Goal: Communication & Community: Answer question/provide support

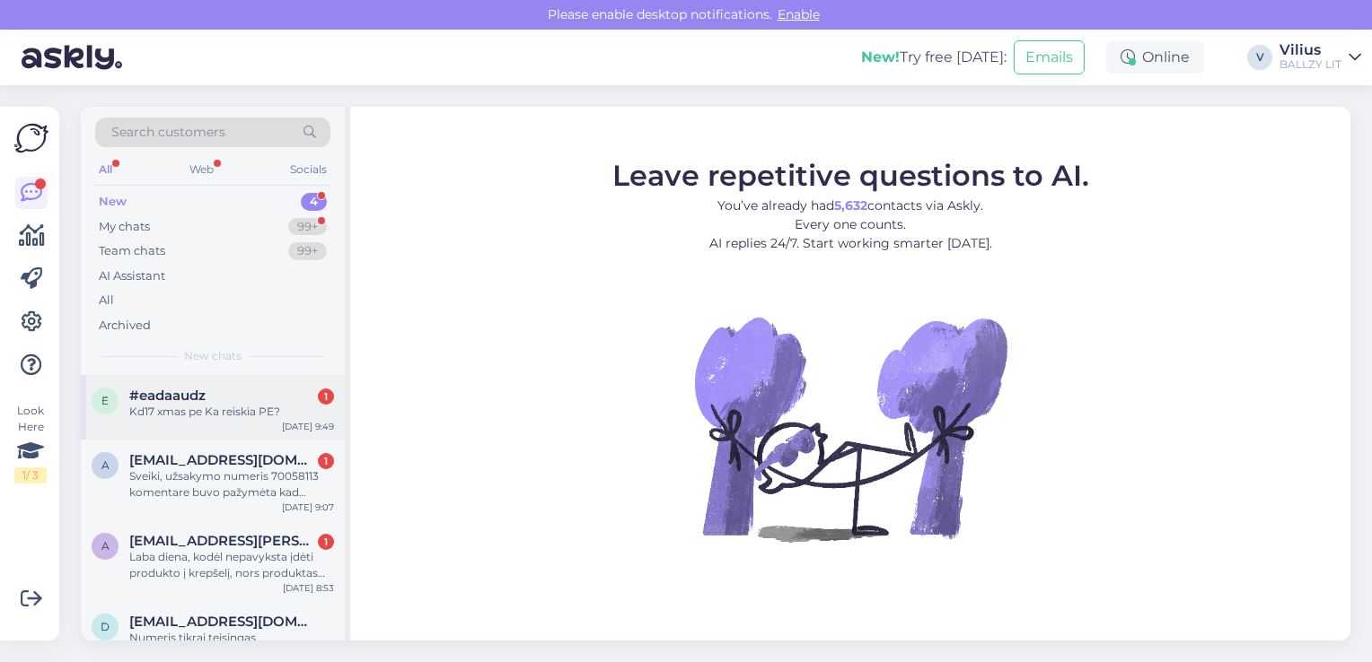
click at [252, 397] on div "#eadaaudz 1" at bounding box center [231, 396] width 205 height 16
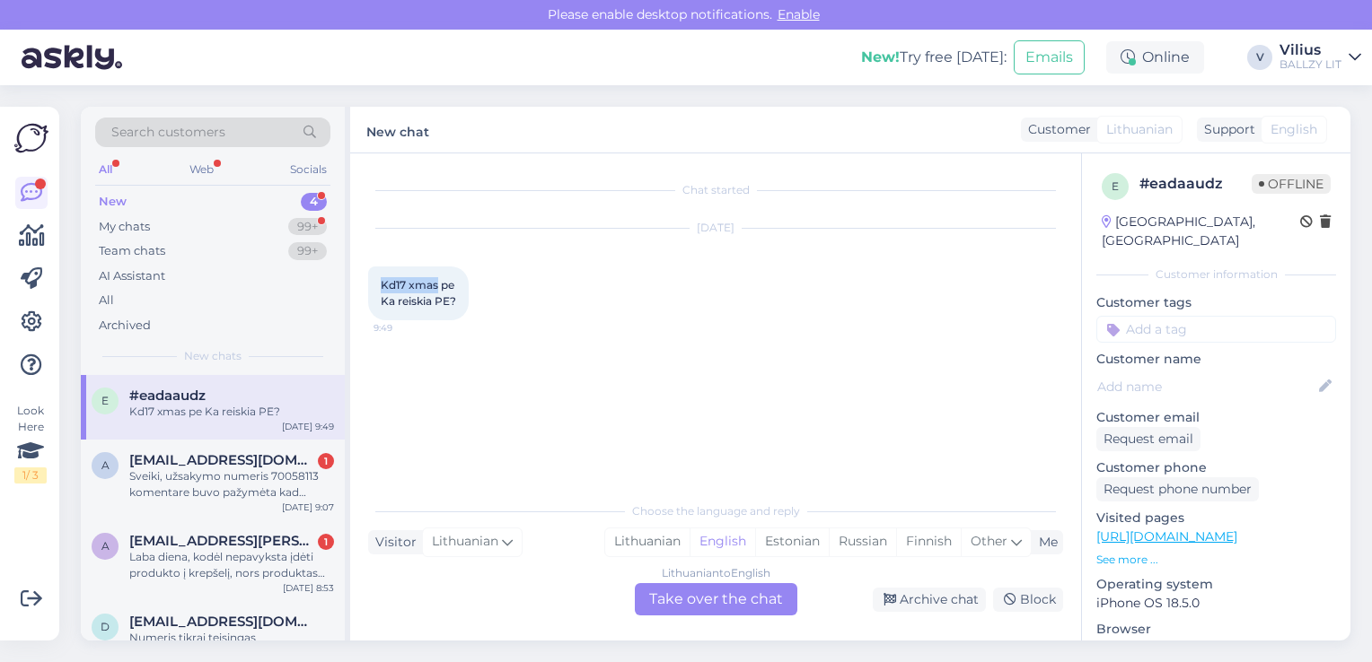
drag, startPoint x: 381, startPoint y: 282, endPoint x: 437, endPoint y: 281, distance: 56.6
click at [437, 281] on span "Kd17 xmas pe Ka reiskia PE?" at bounding box center [418, 293] width 75 height 30
copy span "Kd17 xmas"
click at [1237, 529] on link "[URL][DOMAIN_NAME]" at bounding box center [1166, 537] width 141 height 16
click at [643, 553] on div "Lithuanian" at bounding box center [647, 542] width 84 height 27
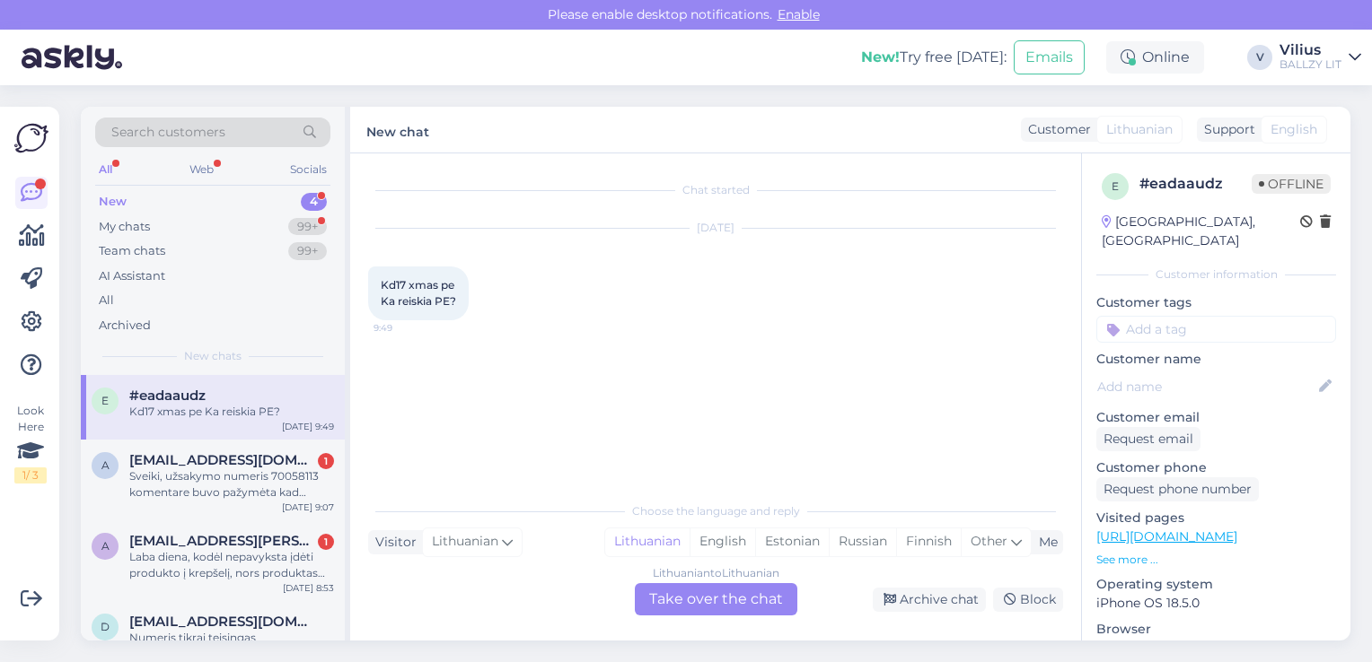
click at [697, 601] on div "Lithuanian to Lithuanian Take over the chat" at bounding box center [716, 599] width 162 height 32
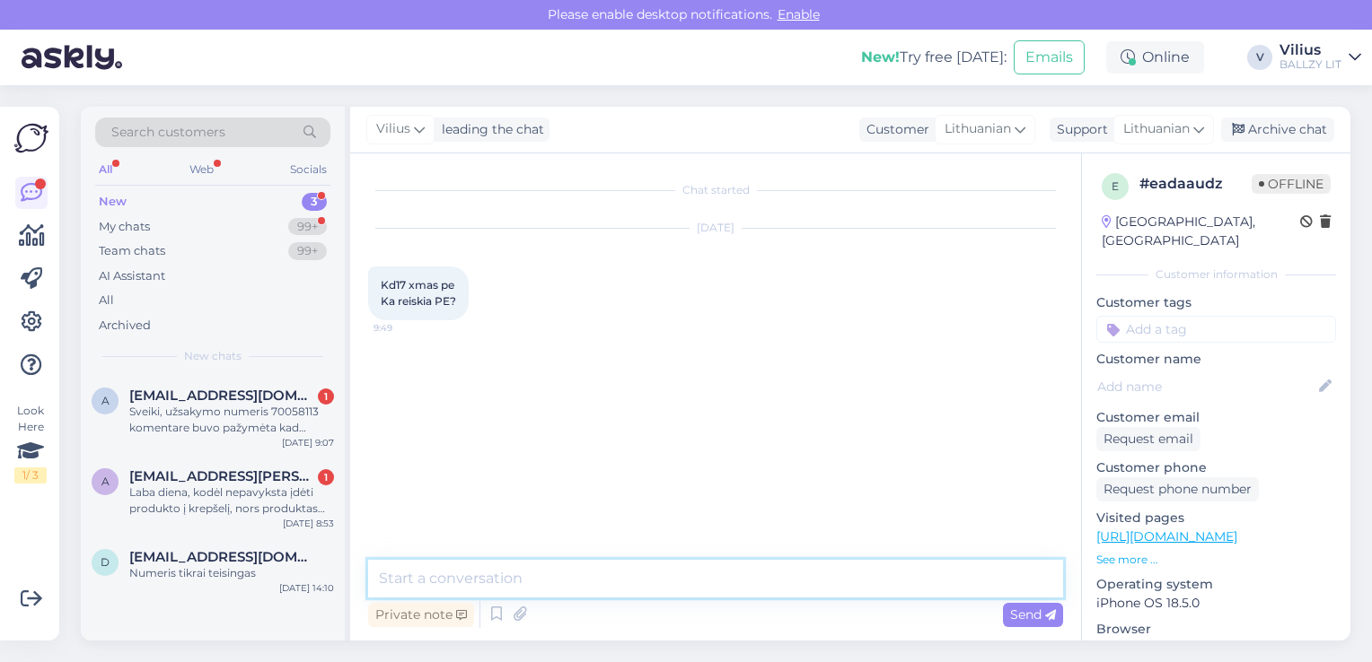
click at [647, 573] on textarea at bounding box center [715, 579] width 695 height 38
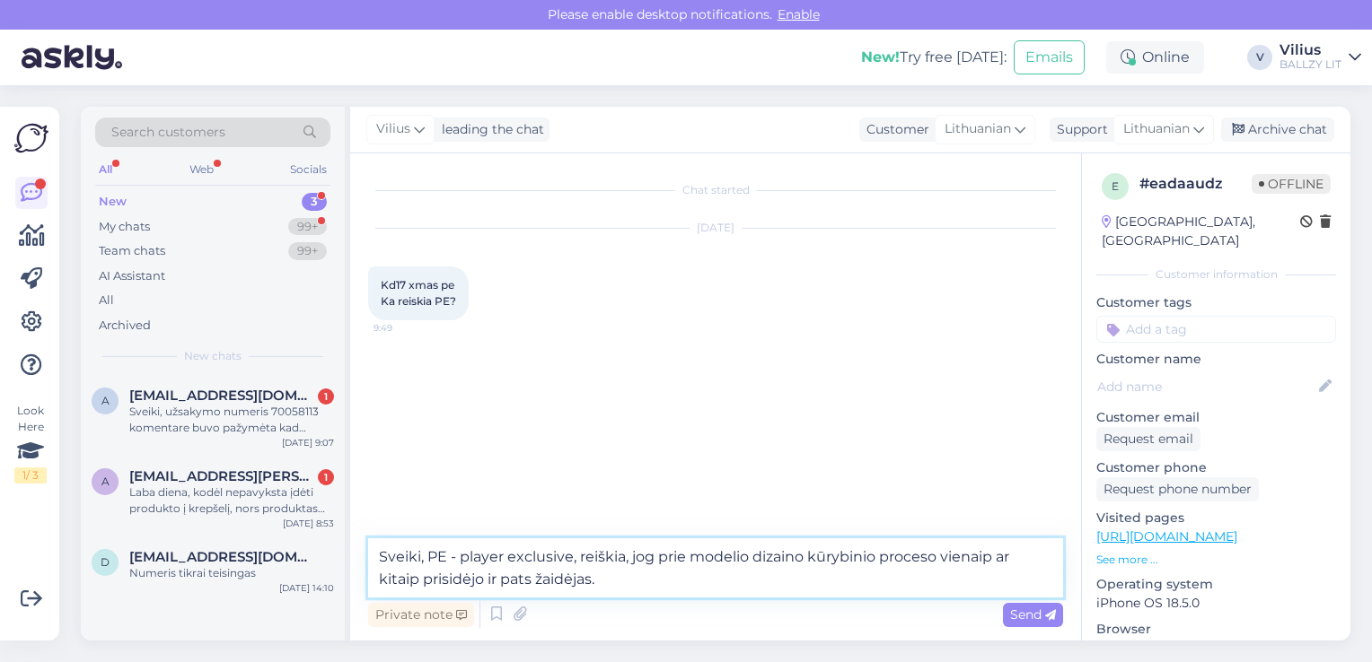
type textarea "Sveiki, PE - player exclusive, reiškia, jog prie modelio dizaino kūrybinio proc…"
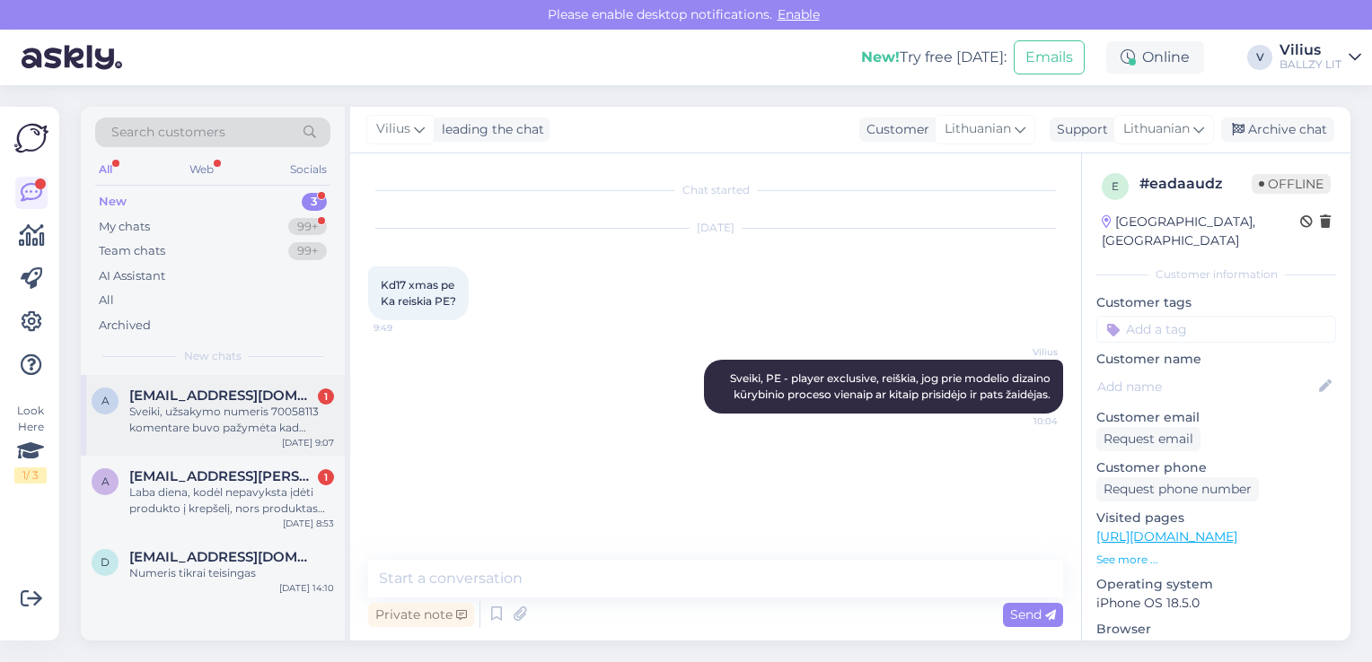
click at [229, 399] on span "[EMAIL_ADDRESS][DOMAIN_NAME]" at bounding box center [222, 396] width 187 height 16
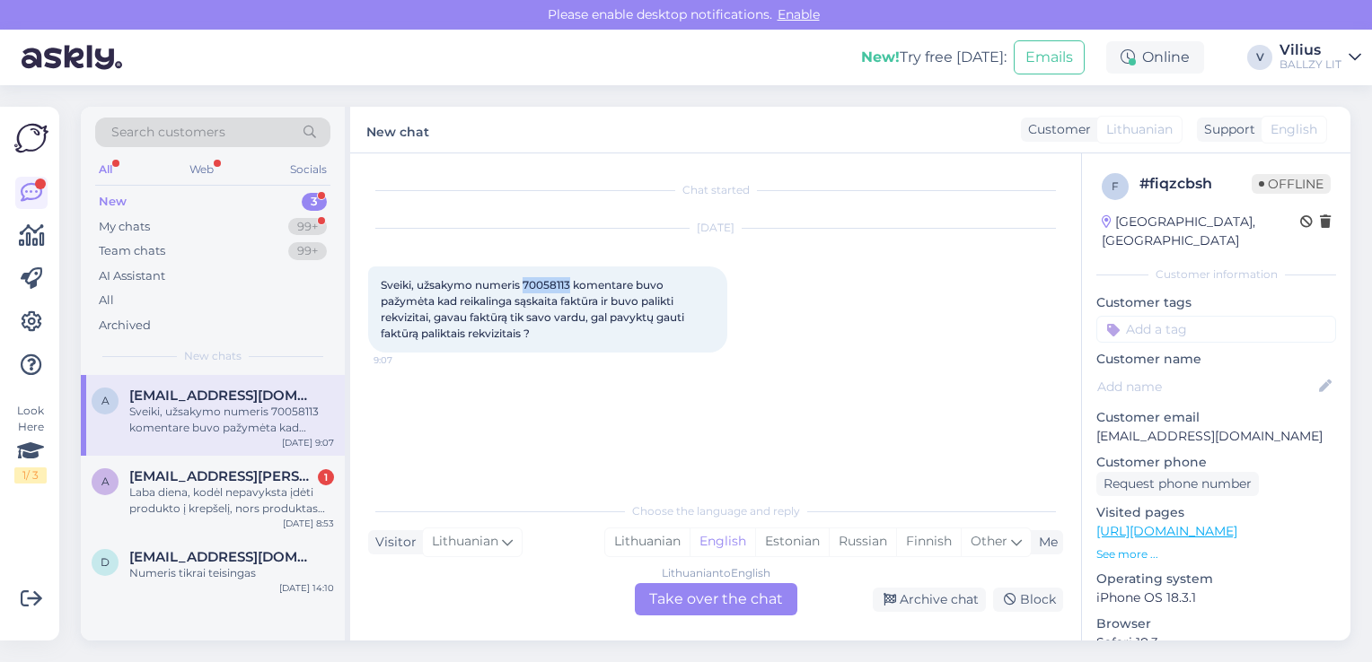
drag, startPoint x: 524, startPoint y: 278, endPoint x: 571, endPoint y: 283, distance: 46.9
click at [571, 283] on span "Sveiki, užsakymo numeris 70058113 komentare buvo pažymėta kad reikalinga sąskai…" at bounding box center [534, 309] width 306 height 62
copy span "70058113"
click at [648, 537] on div "Lithuanian" at bounding box center [647, 542] width 84 height 27
click at [700, 600] on div "Lithuanian to Lithuanian Take over the chat" at bounding box center [716, 599] width 162 height 32
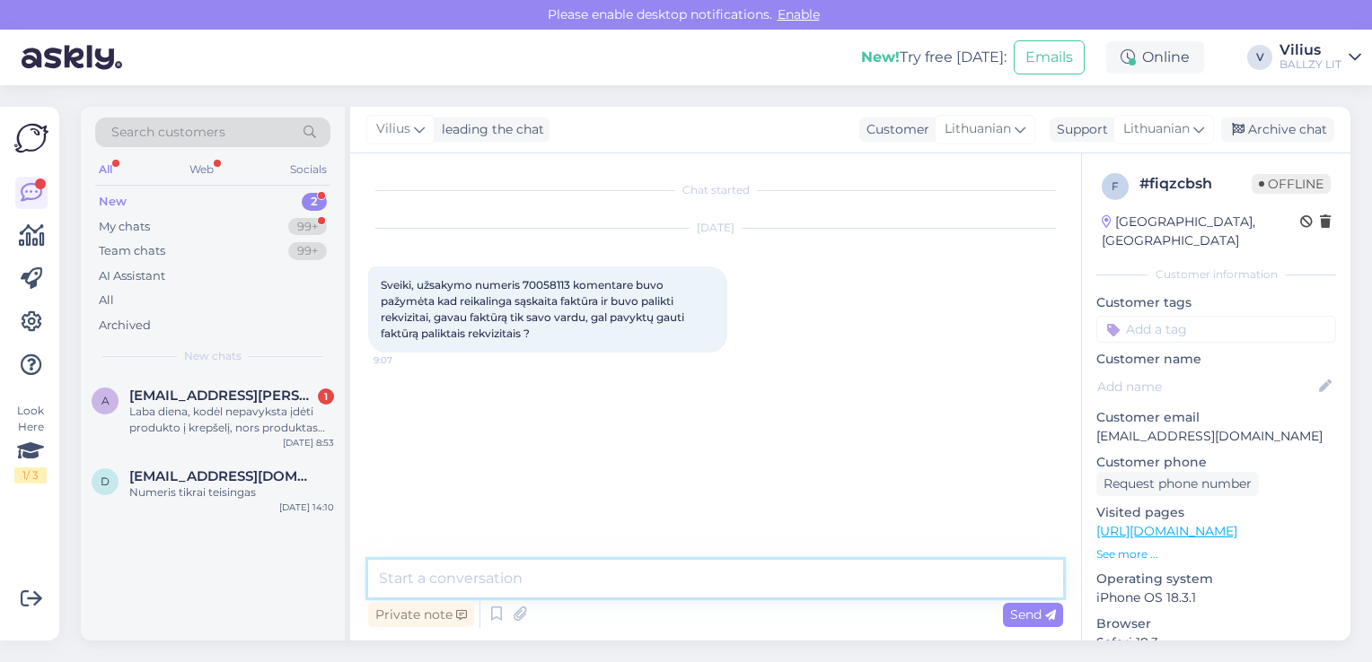
click at [650, 570] on textarea at bounding box center [715, 579] width 695 height 38
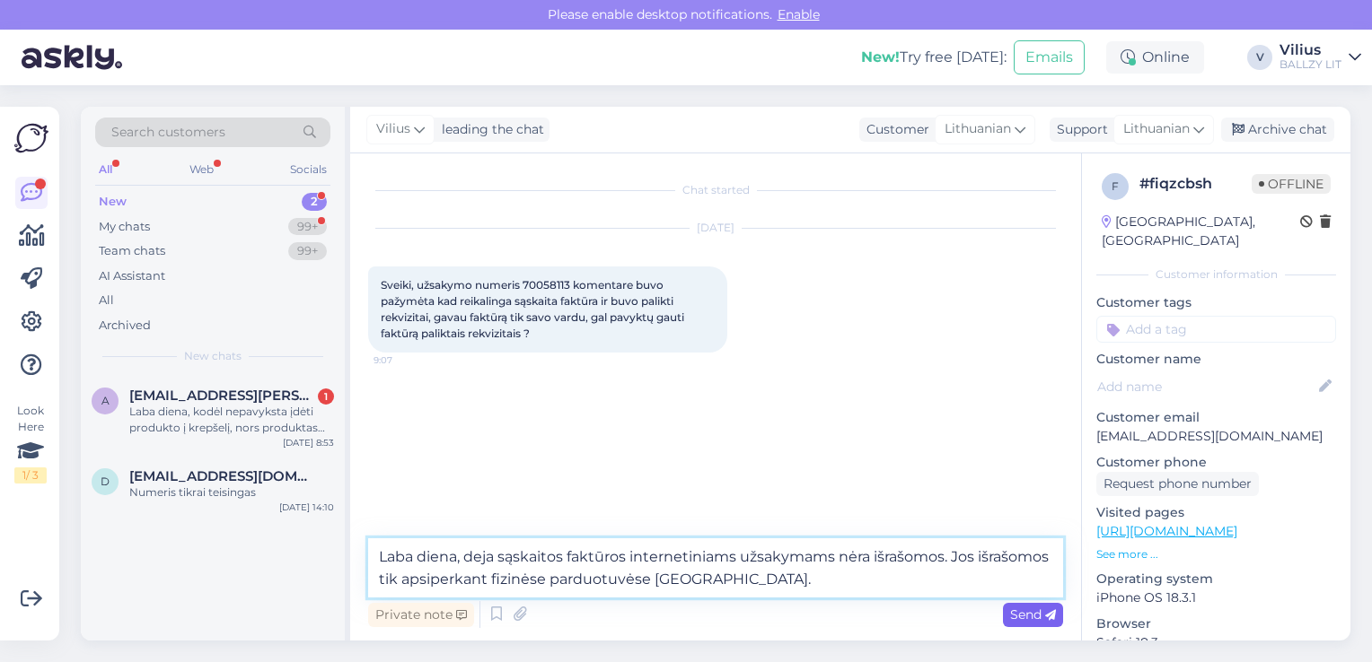
type textarea "Laba diena, deja sąskaitos faktūros internetiniams užsakymams nėra išrašomos. J…"
click at [1028, 619] on span "Send" at bounding box center [1033, 615] width 46 height 16
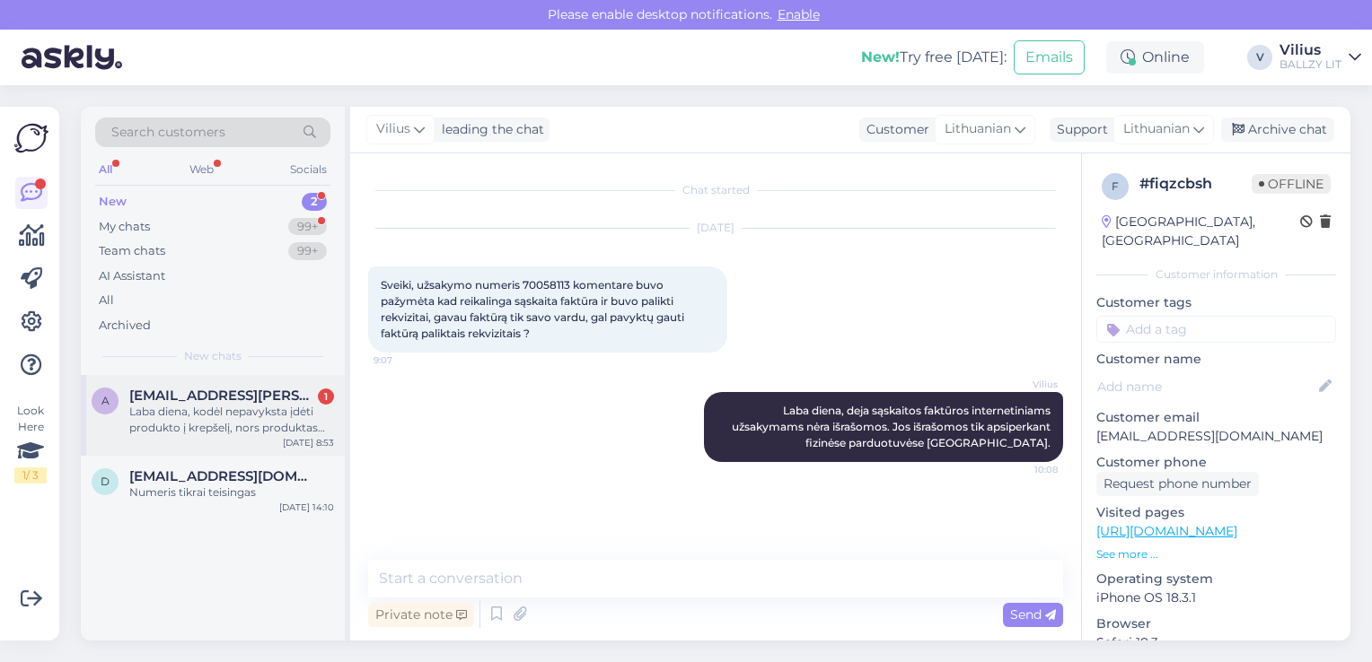
click at [242, 422] on div "Laba diena, kodėl nepavyksta įdėti produkto į krepšelį, nors produktas pardavim…" at bounding box center [231, 420] width 205 height 32
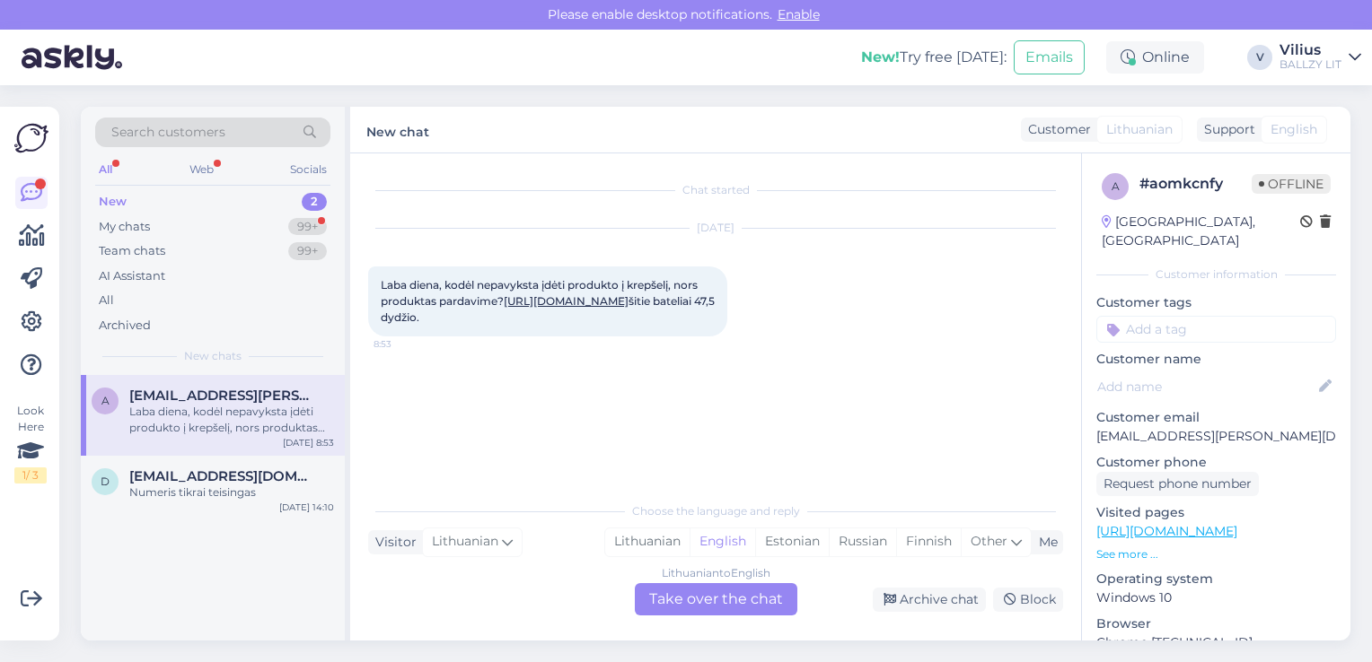
click at [628, 301] on link "[URL][DOMAIN_NAME]" at bounding box center [566, 300] width 125 height 13
click at [652, 544] on div "Lithuanian" at bounding box center [647, 542] width 84 height 27
click at [684, 609] on div "Lithuanian to Lithuanian Take over the chat" at bounding box center [716, 599] width 162 height 32
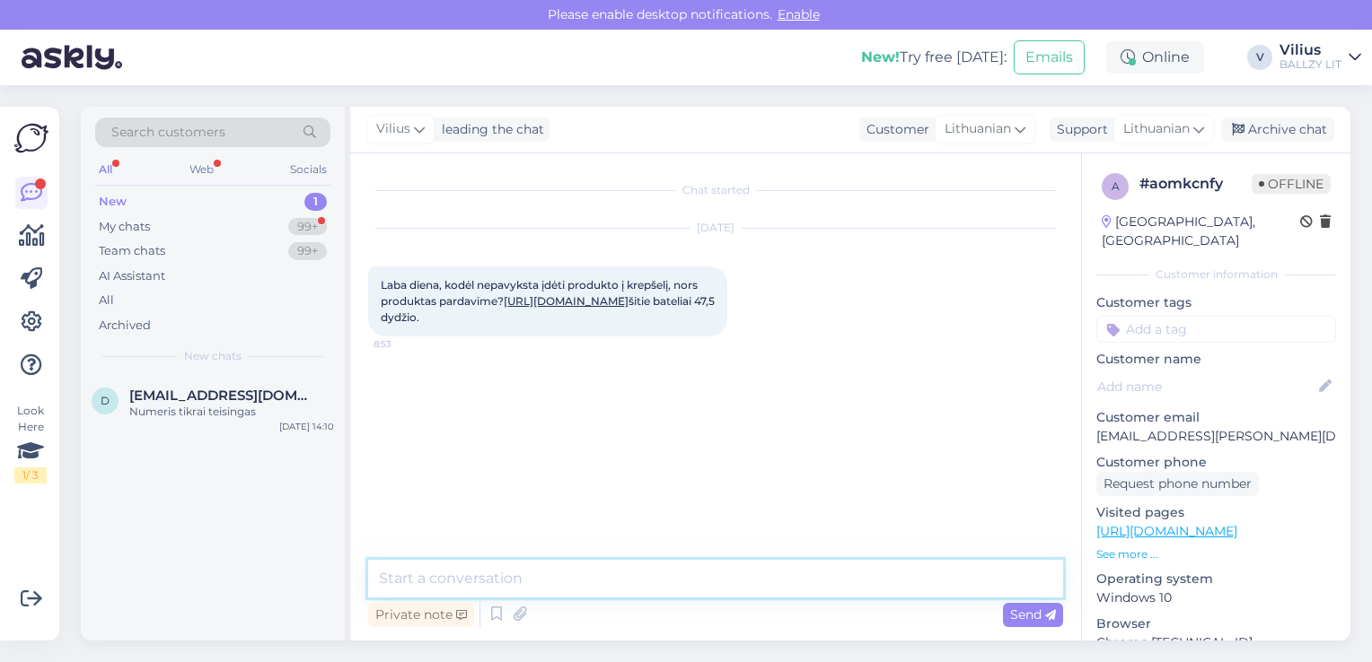
click at [644, 571] on textarea at bounding box center [715, 579] width 695 height 38
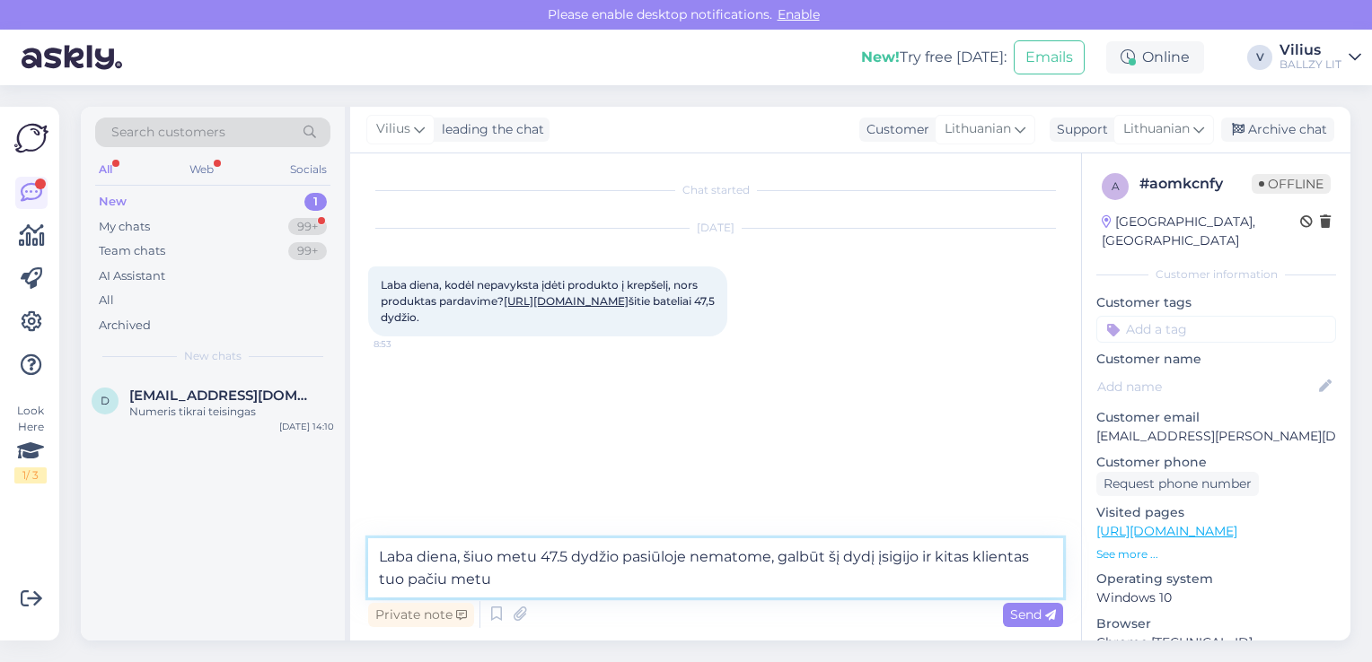
type textarea "Laba diena, šiuo metu 47.5 dydžio pasiūloje nematome, galbūt šį dydį įsigijo ir…"
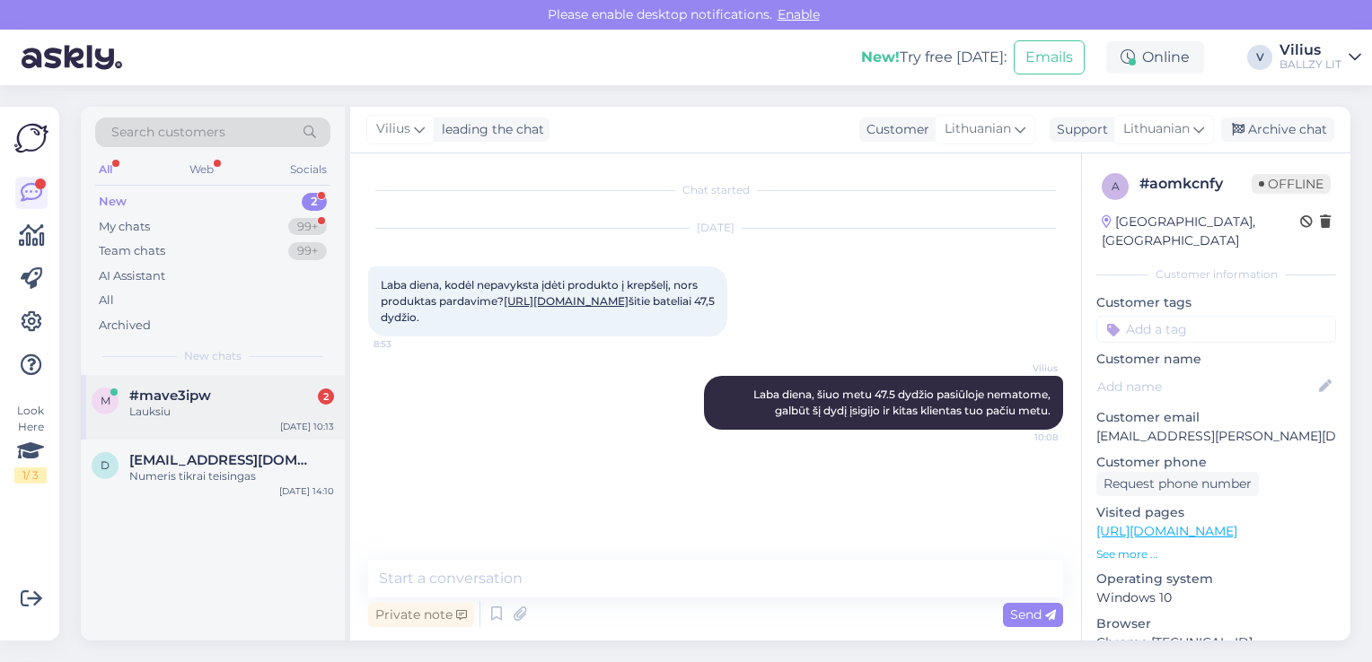
click at [172, 406] on div "Lauksiu" at bounding box center [231, 412] width 205 height 16
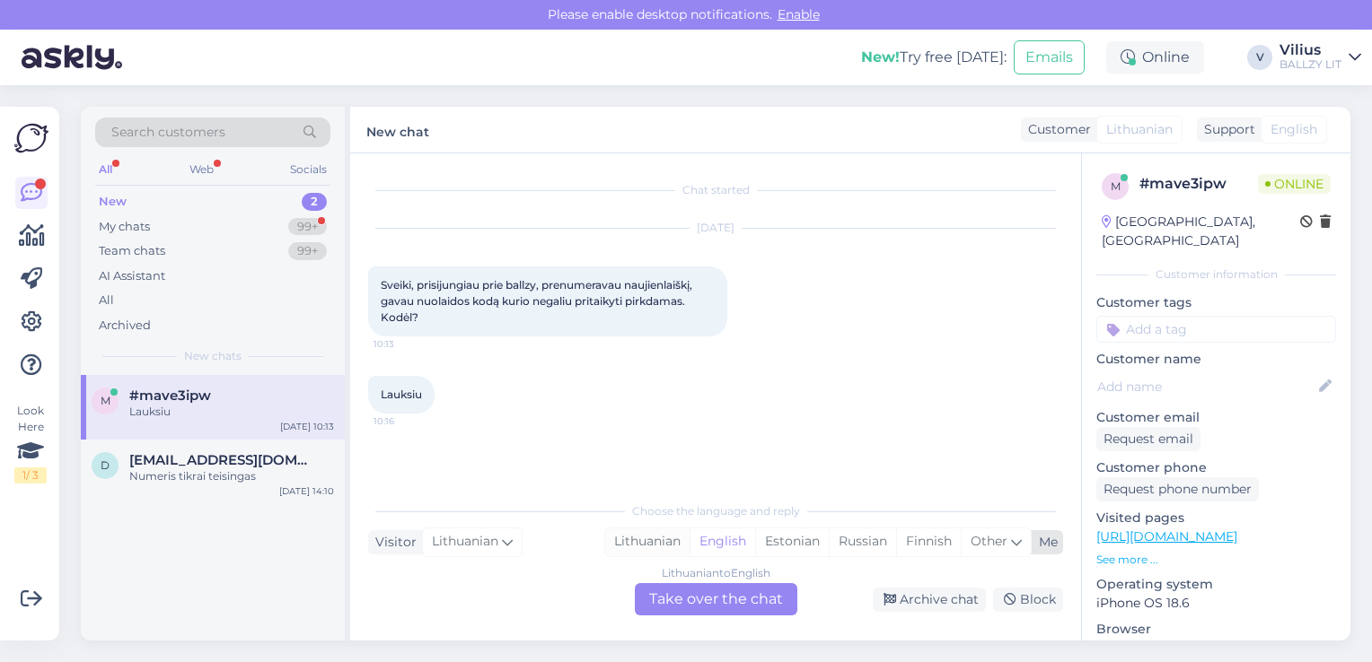
click at [629, 544] on div "Lithuanian" at bounding box center [647, 542] width 84 height 27
click at [705, 591] on div "Lithuanian to Lithuanian Take over the chat" at bounding box center [716, 599] width 162 height 32
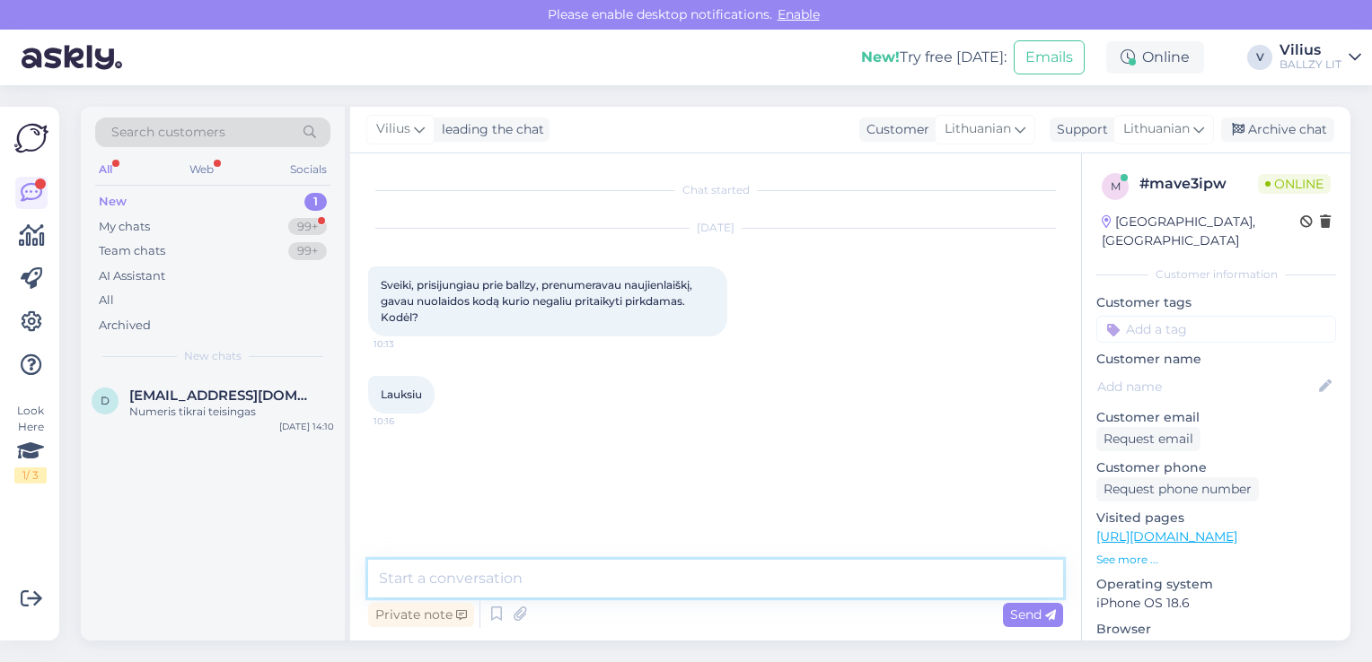
click at [555, 584] on textarea at bounding box center [715, 579] width 695 height 38
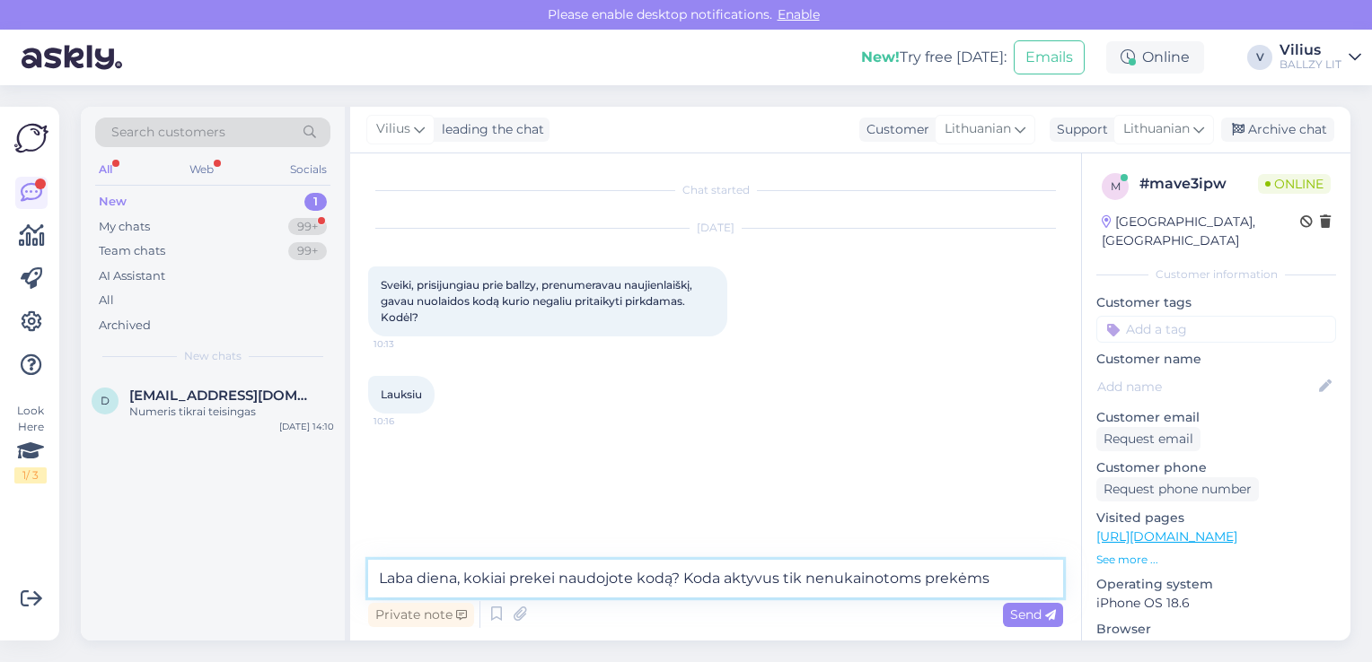
type textarea "Laba diena, kokiai prekei naudojote kodą? Koda aktyvus tik nenukainotoms prekėm…"
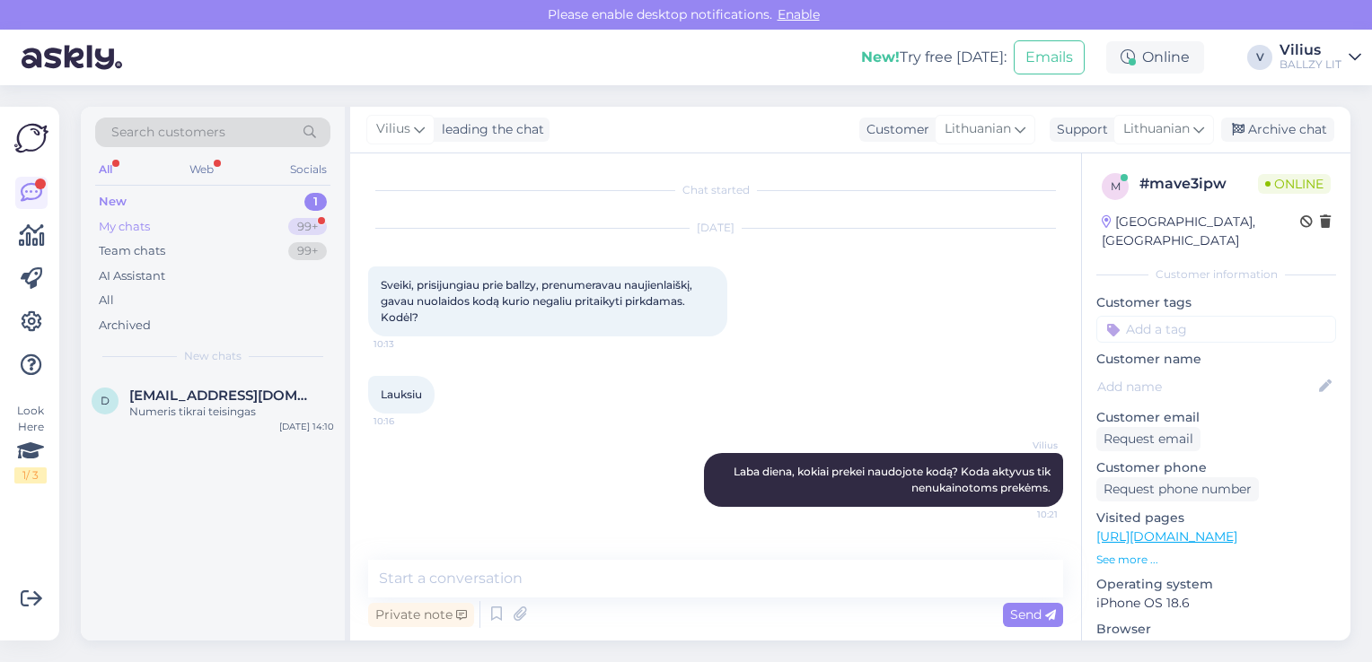
click at [151, 220] on div "My chats 99+" at bounding box center [212, 227] width 235 height 25
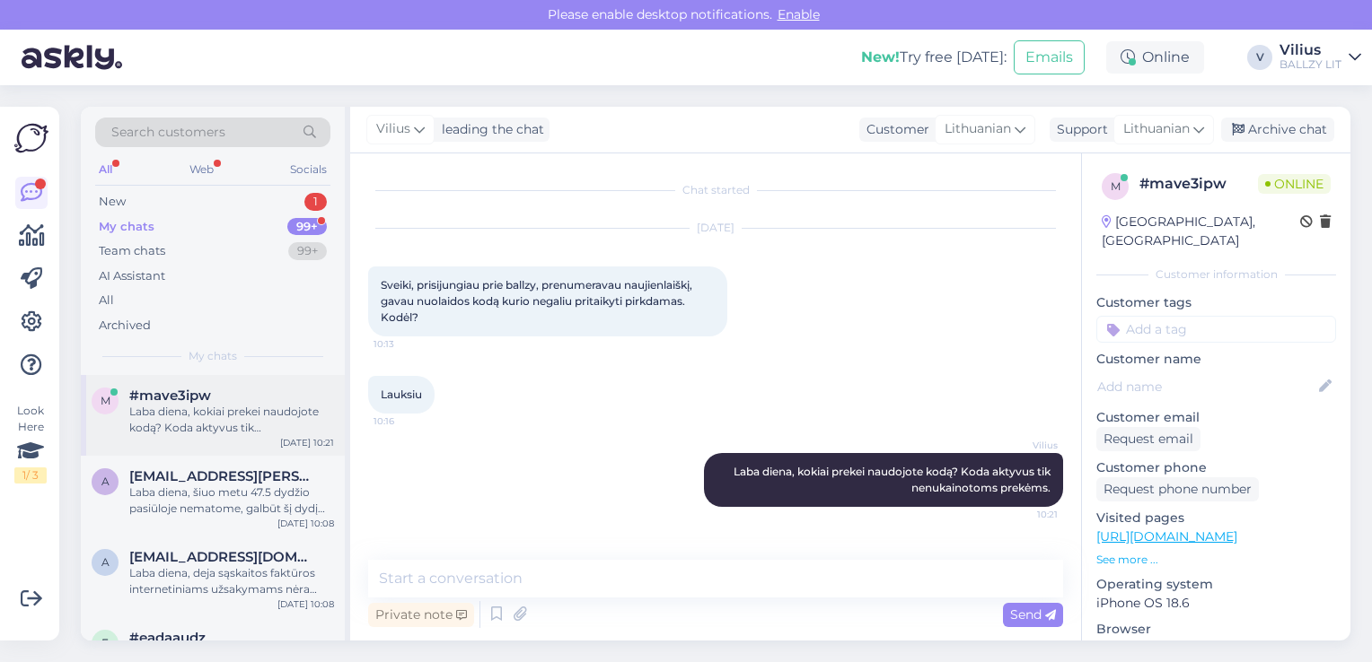
click at [193, 417] on div "Laba diena, kokiai prekei naudojote kodą? Koda aktyvus tik nenukainotoms prekėm…" at bounding box center [231, 420] width 205 height 32
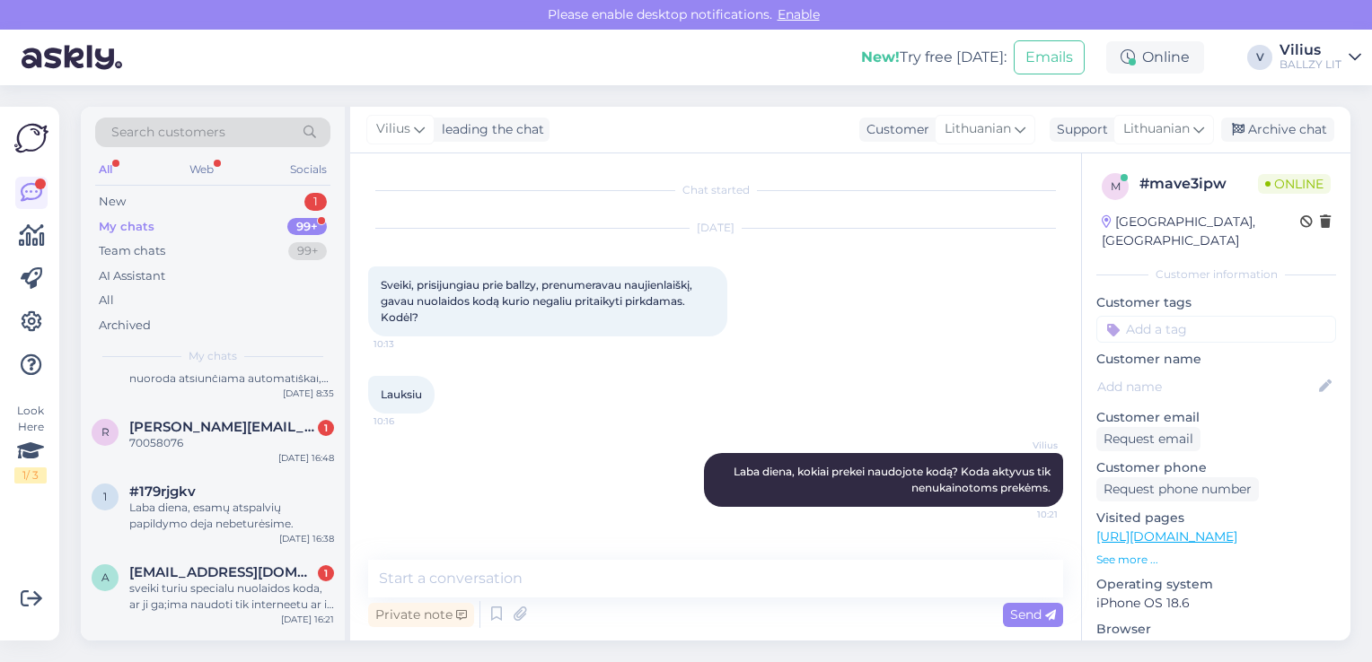
scroll to position [646, 0]
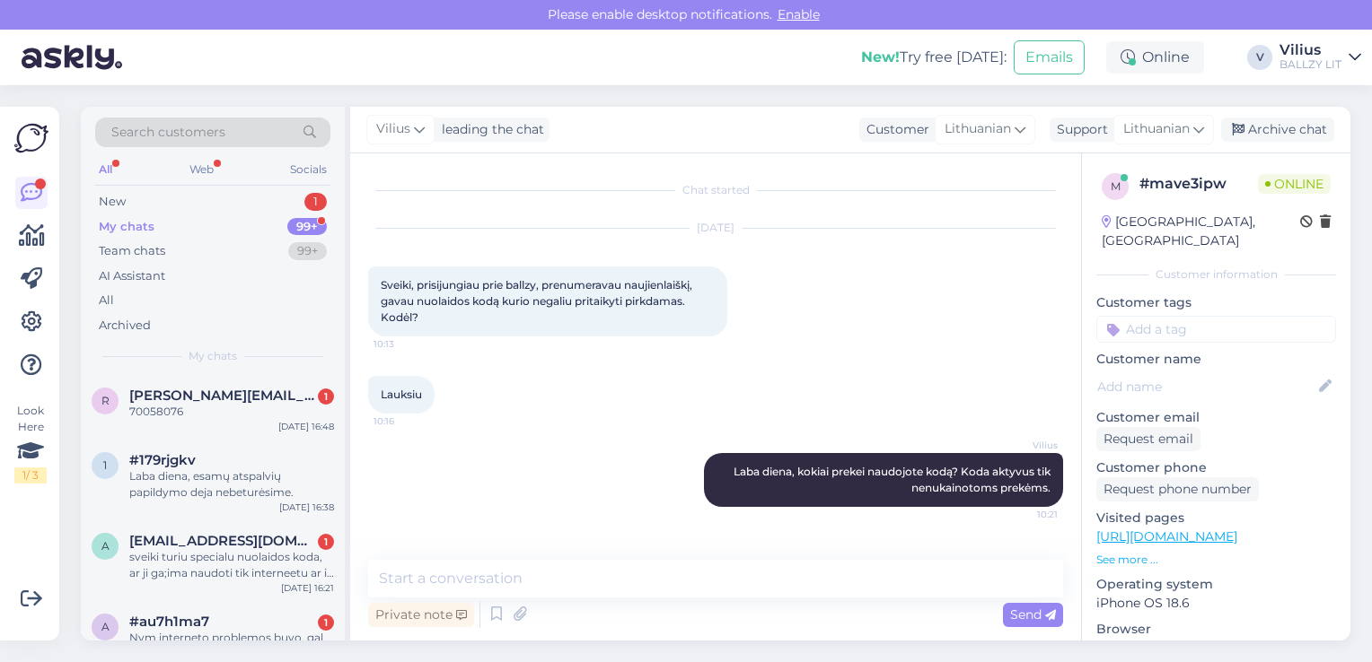
click at [193, 417] on div "70058076" at bounding box center [231, 412] width 205 height 16
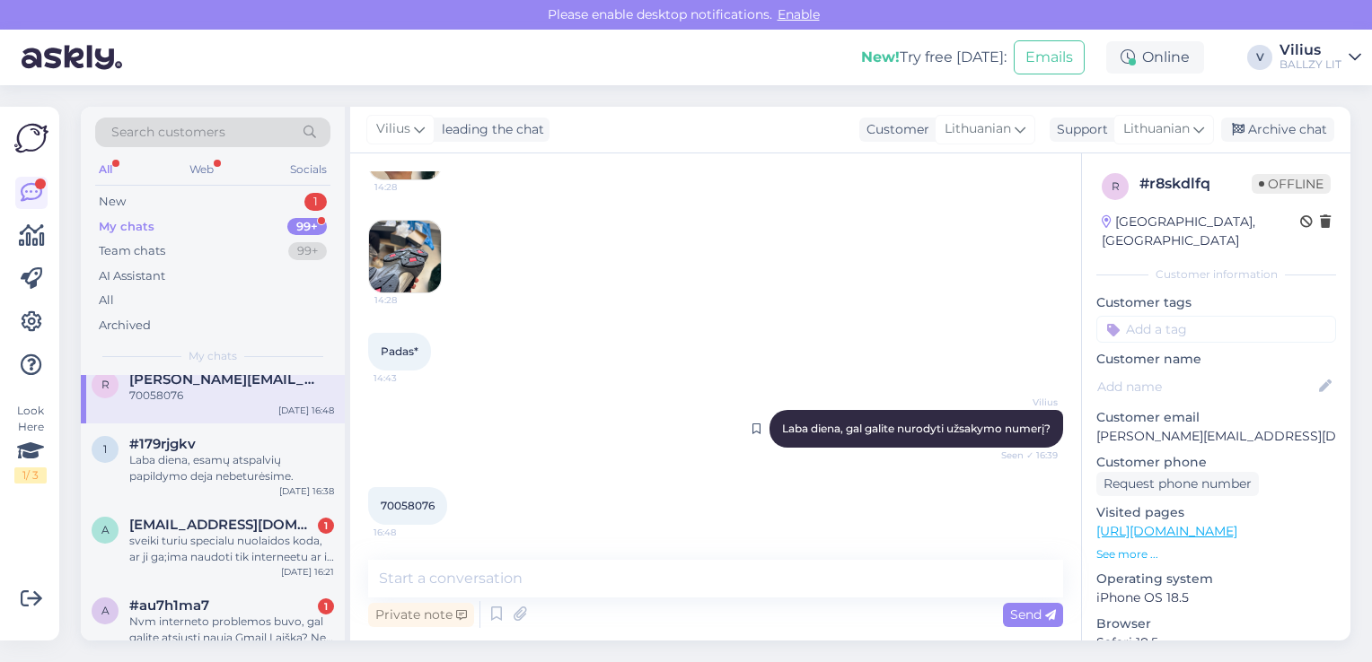
scroll to position [630, 0]
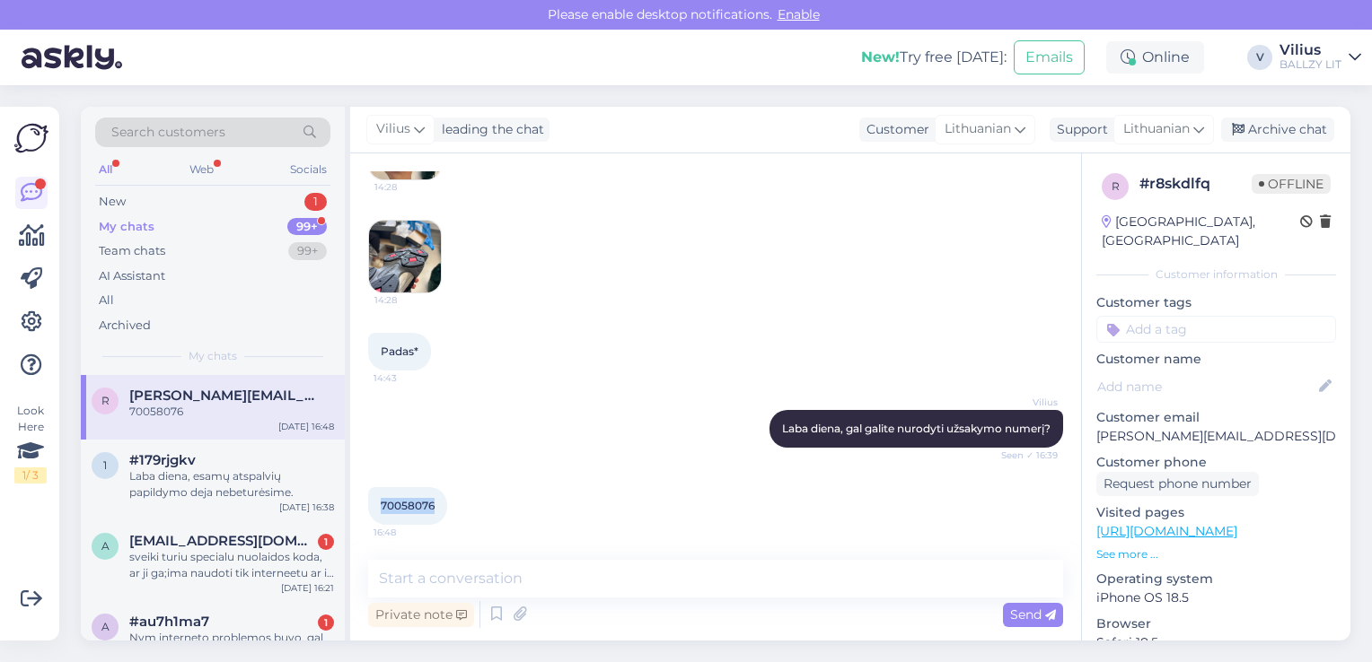
drag, startPoint x: 436, startPoint y: 504, endPoint x: 381, endPoint y: 507, distance: 54.9
click at [381, 507] on div "70058076 16:48" at bounding box center [407, 506] width 79 height 38
copy span "70058076"
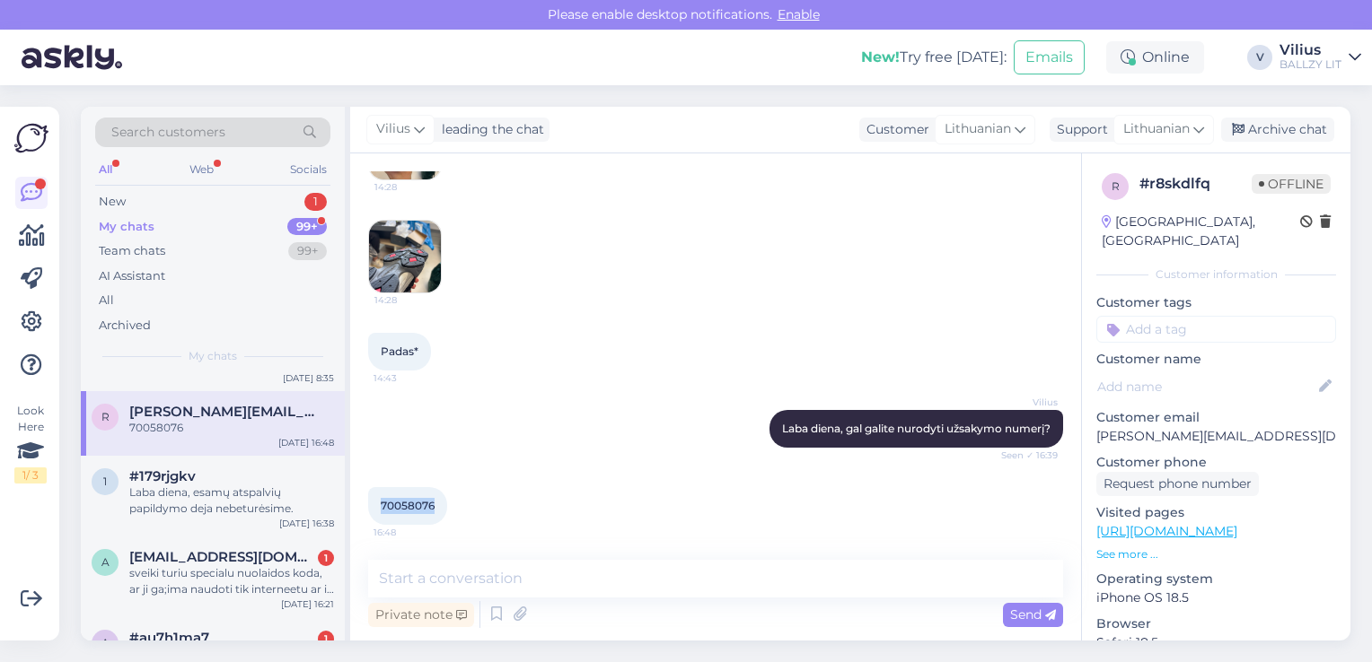
scroll to position [646, 0]
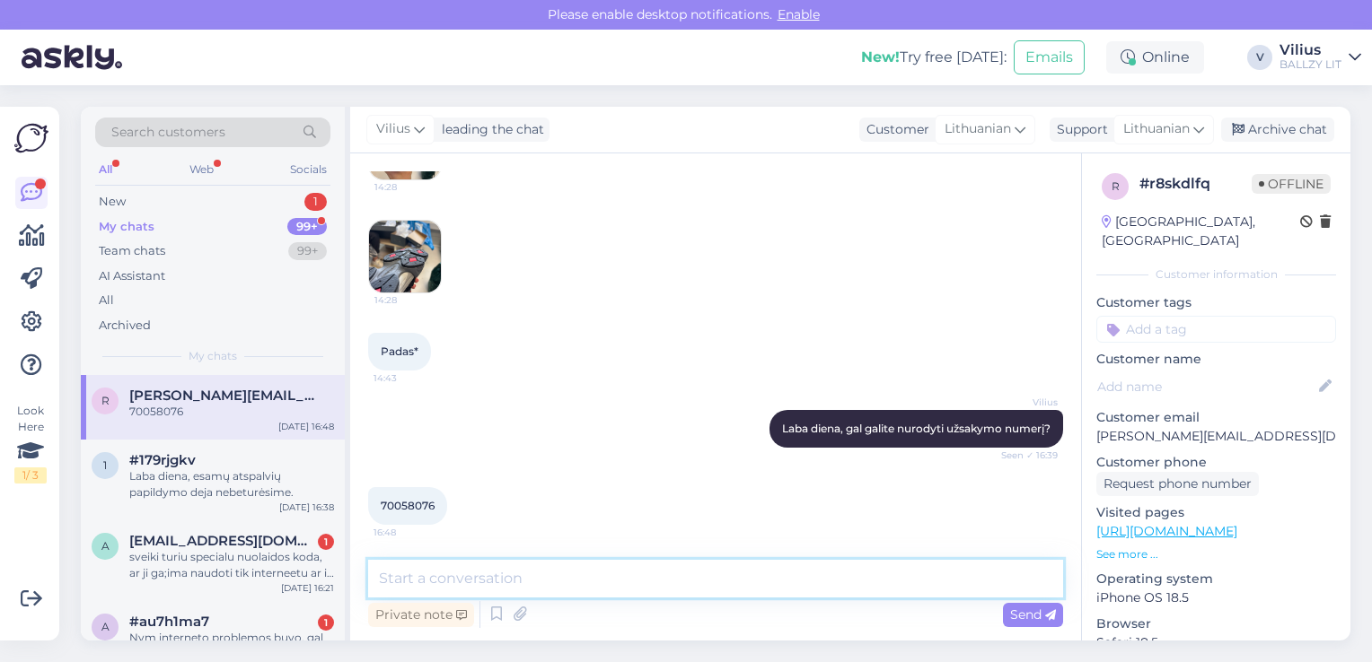
click at [529, 582] on textarea at bounding box center [715, 579] width 695 height 38
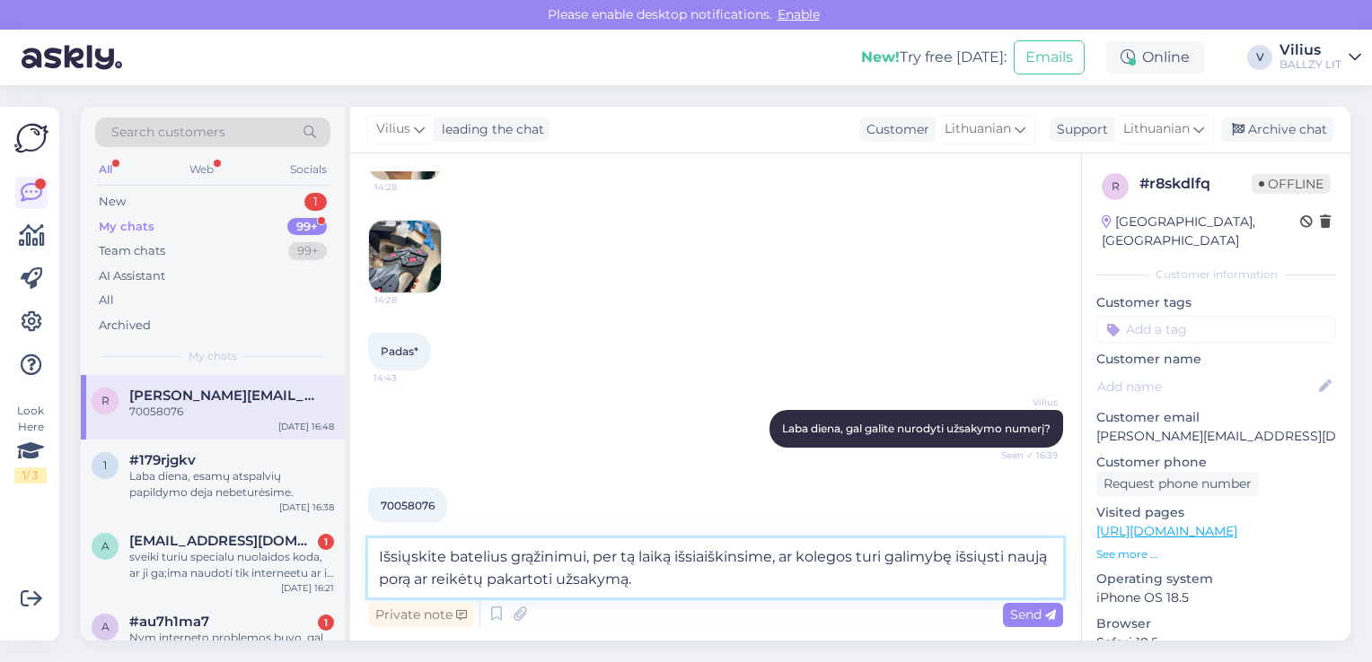
click at [583, 554] on textarea "Išsiųskite batelius grąžinimui, per tą laiką išsiaiškinsime, ar kolegos turi ga…" at bounding box center [715, 568] width 695 height 59
paste textarea "[URL][DOMAIN_NAME]"
click at [592, 554] on textarea "Išsiųskite batelius grąžinimui ([URL][DOMAIN_NAME], per tą laiką išsiaiškinsime…" at bounding box center [715, 568] width 695 height 59
click at [908, 555] on textarea "Išsiųskite batelius grąžinimui ( [URL][DOMAIN_NAME], per tą laiką išsiaiškinsim…" at bounding box center [715, 568] width 695 height 59
click at [929, 573] on textarea "Išsiųskite batelius grąžinimui ( [URL][DOMAIN_NAME] ), per tą laiką išsiaiškins…" at bounding box center [715, 568] width 695 height 59
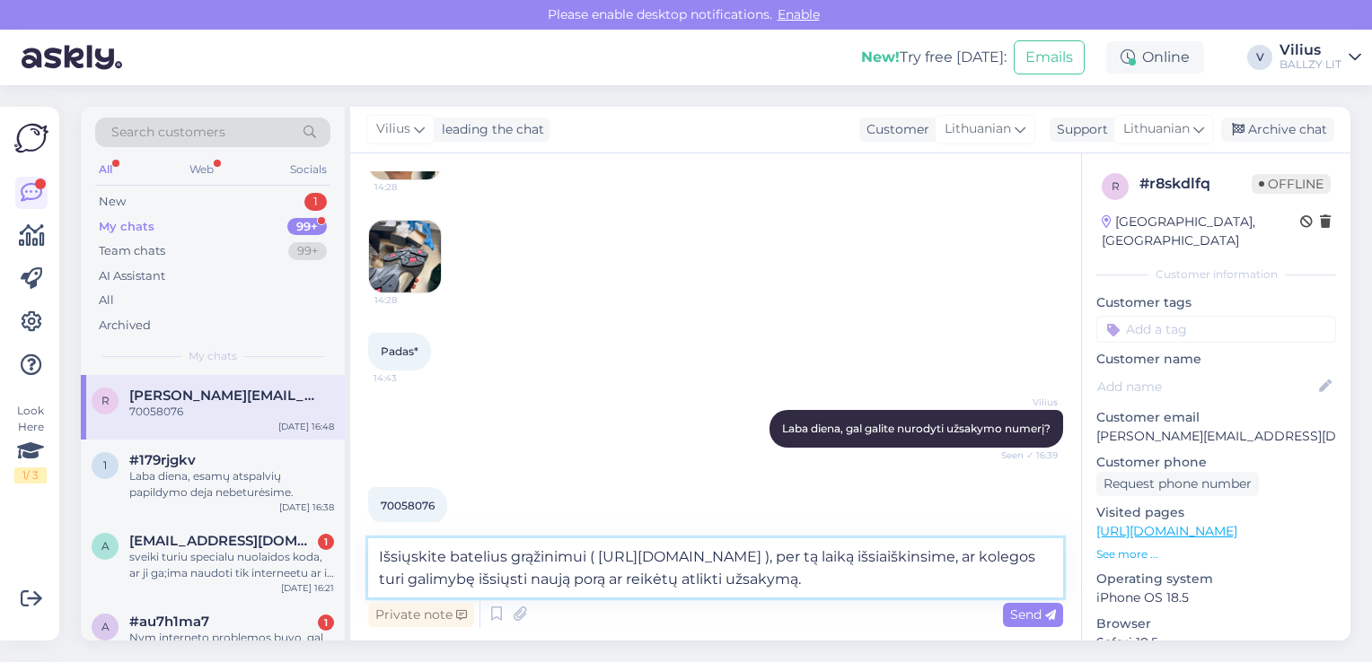
click at [913, 579] on textarea "Išsiųskite batelius grąžinimui ( [URL][DOMAIN_NAME] ), per tą laiką išsiaiškins…" at bounding box center [715, 568] width 695 height 59
click at [1024, 577] on textarea "Išsiųskite batelius grąžinimui ( [URL][DOMAIN_NAME] ), per tą laiką išsiaiškins…" at bounding box center [715, 568] width 695 height 59
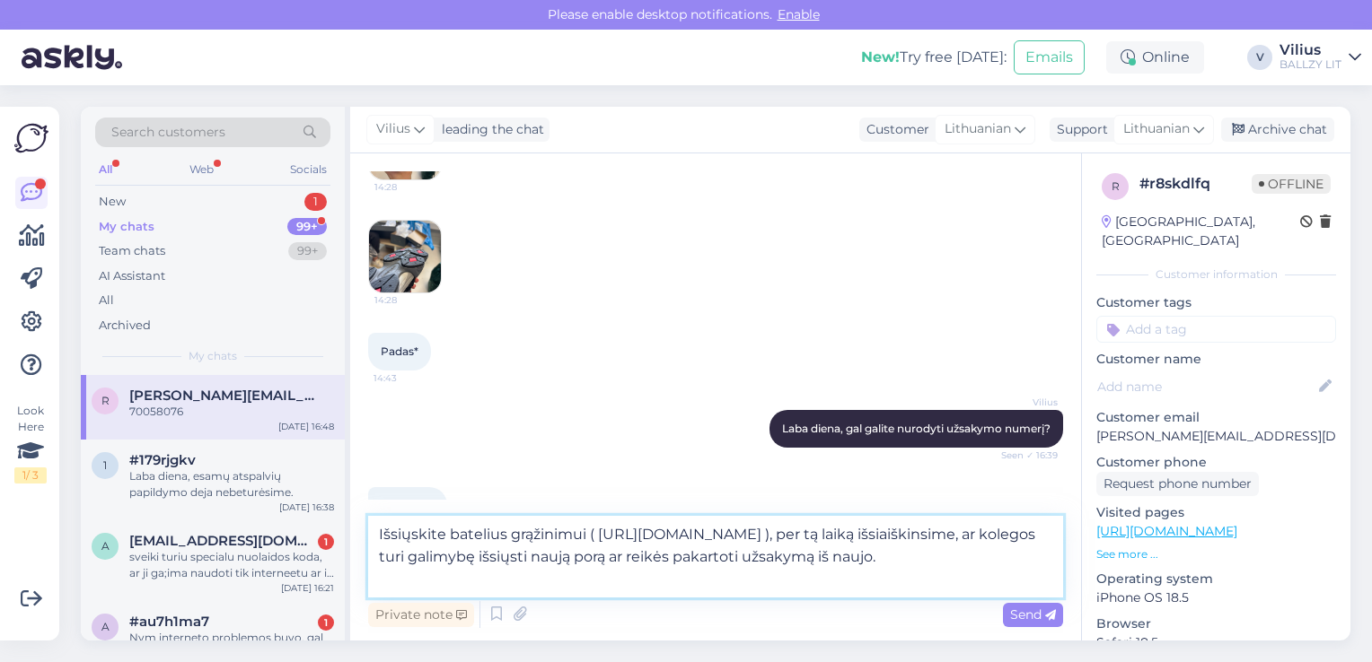
type textarea "Išsiųskite batelius grąžinimui ( [URL][DOMAIN_NAME] ), per tą laiką išsiaiškins…"
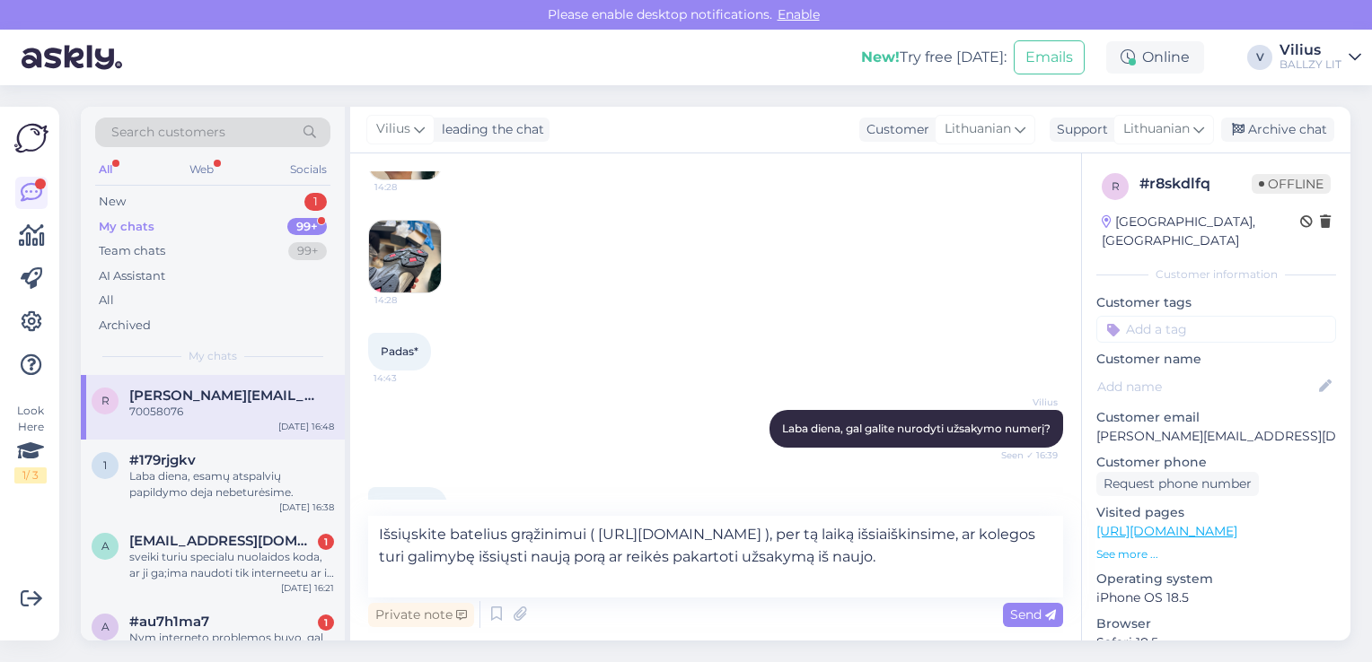
click at [406, 251] on img at bounding box center [405, 257] width 72 height 72
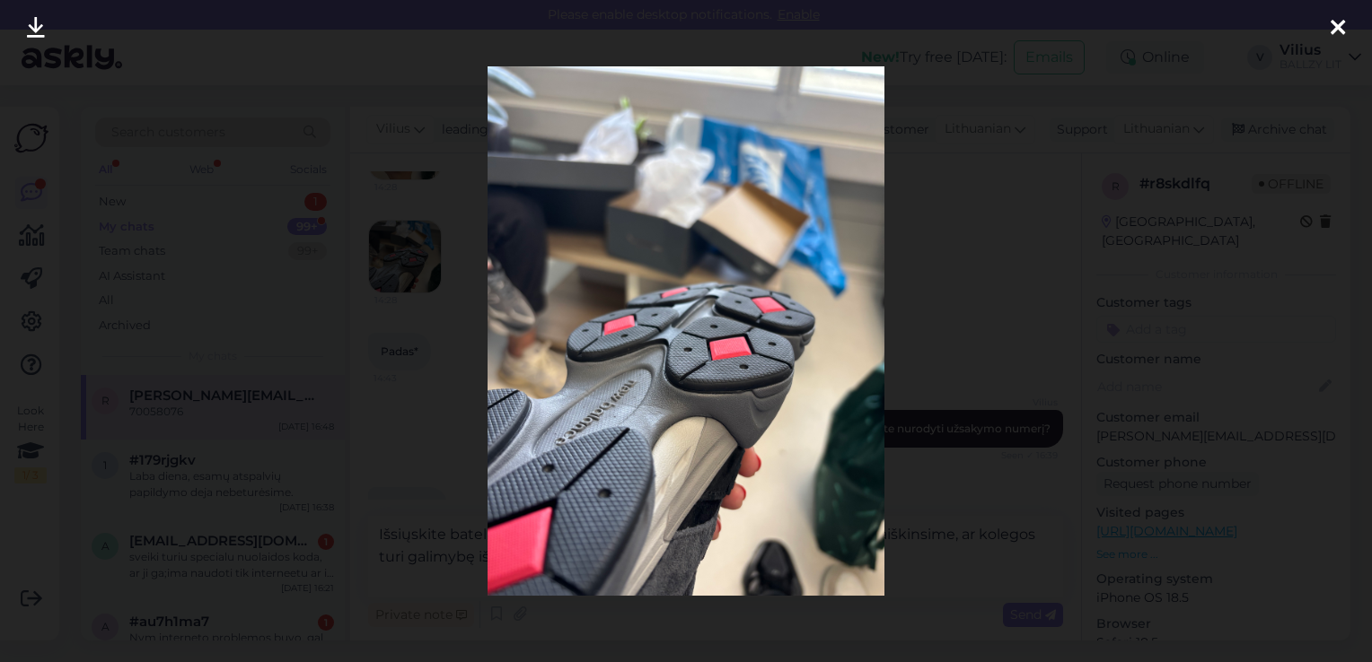
click at [933, 245] on div at bounding box center [686, 331] width 1372 height 662
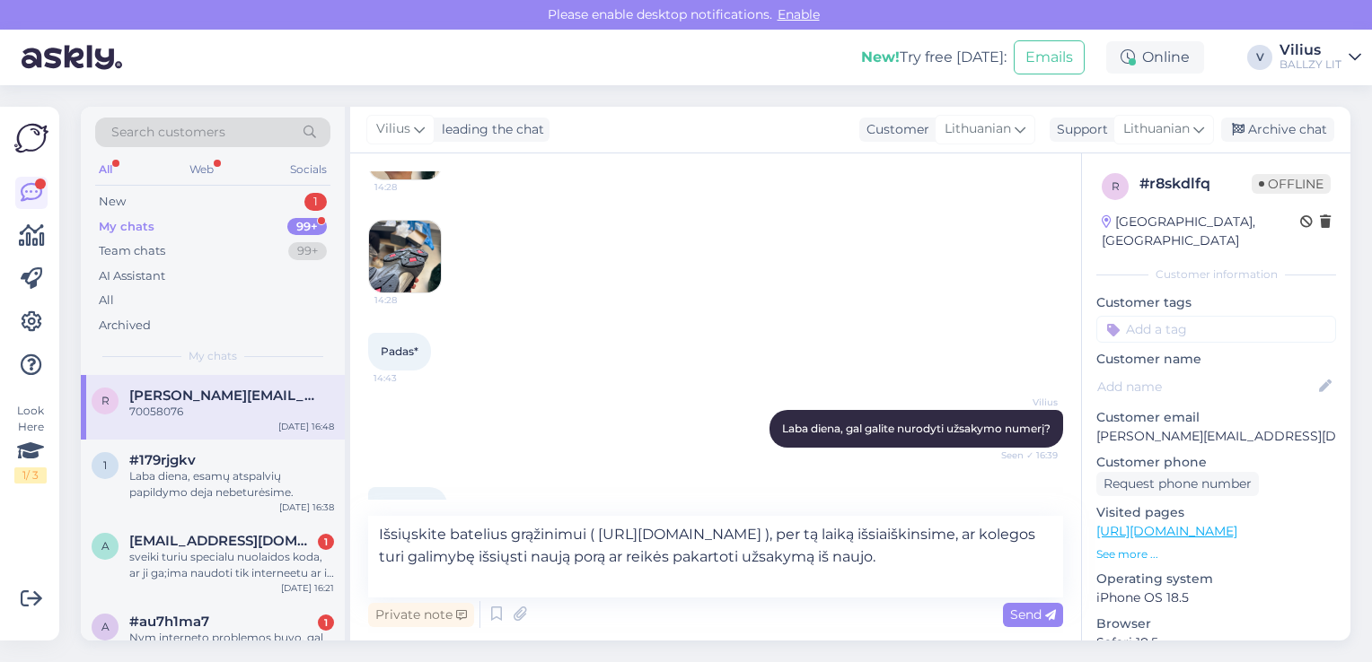
click at [393, 171] on img at bounding box center [405, 144] width 72 height 72
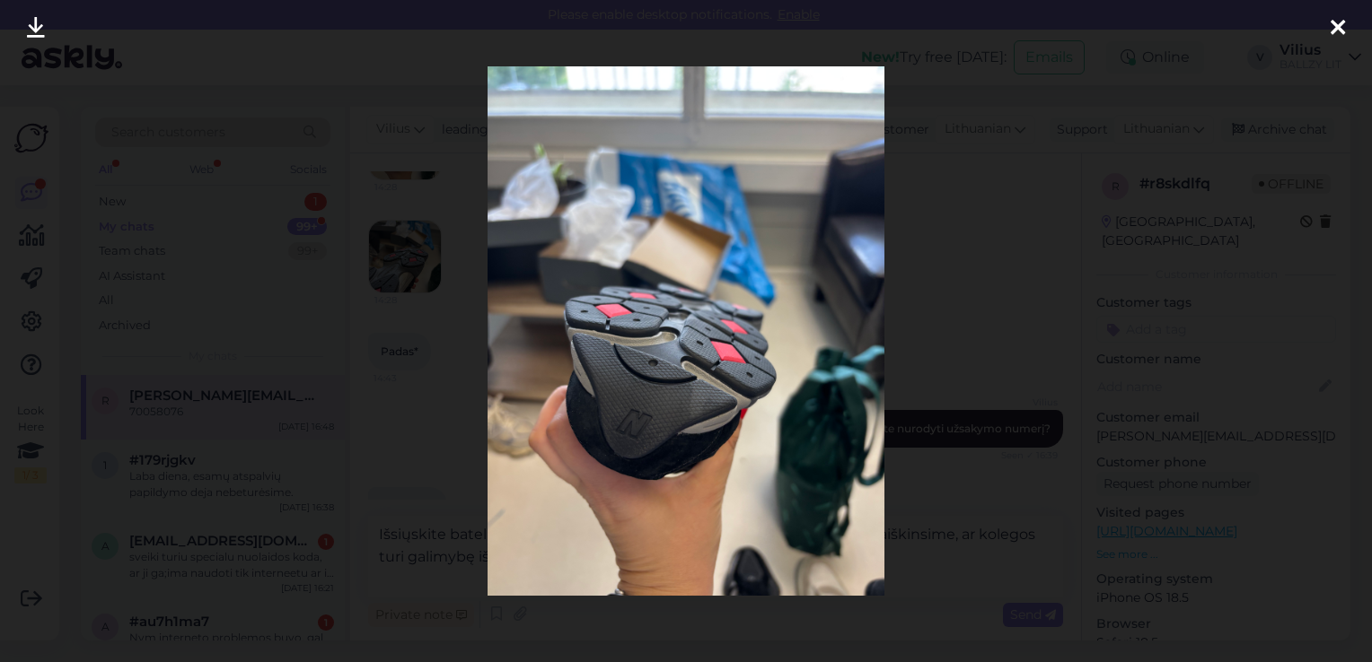
click at [421, 341] on div at bounding box center [686, 331] width 1372 height 662
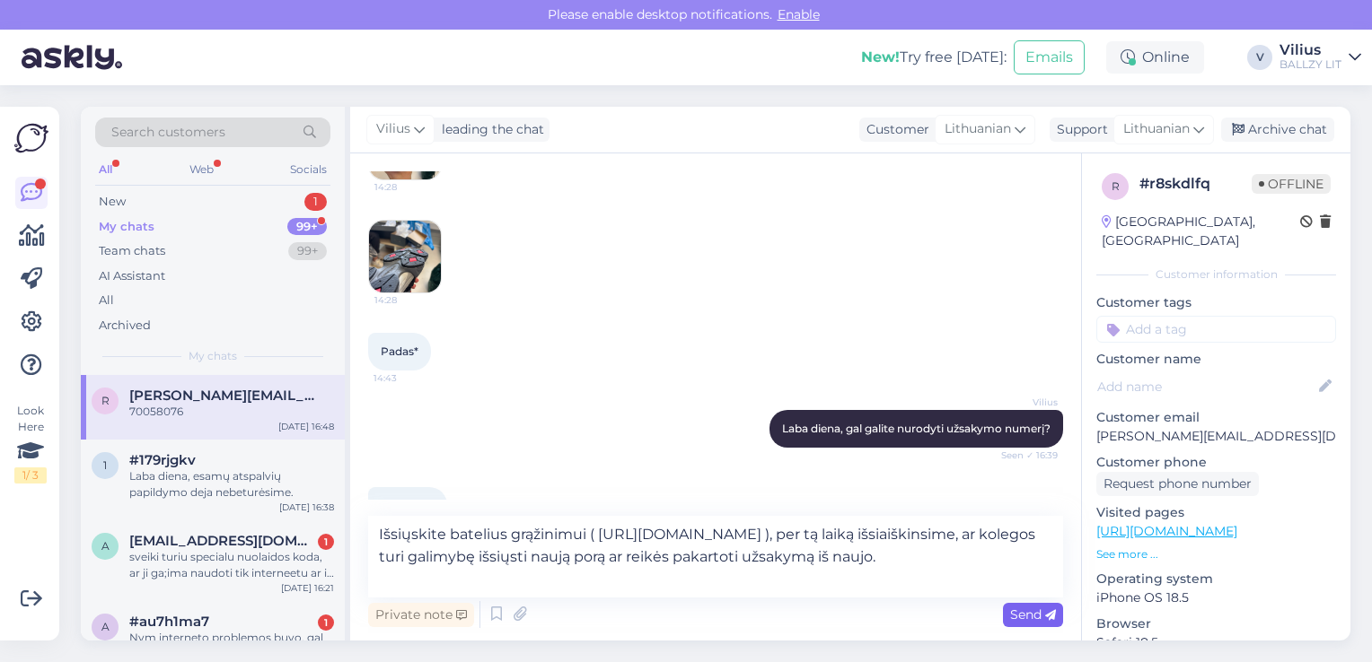
click at [1030, 614] on span "Send" at bounding box center [1033, 615] width 46 height 16
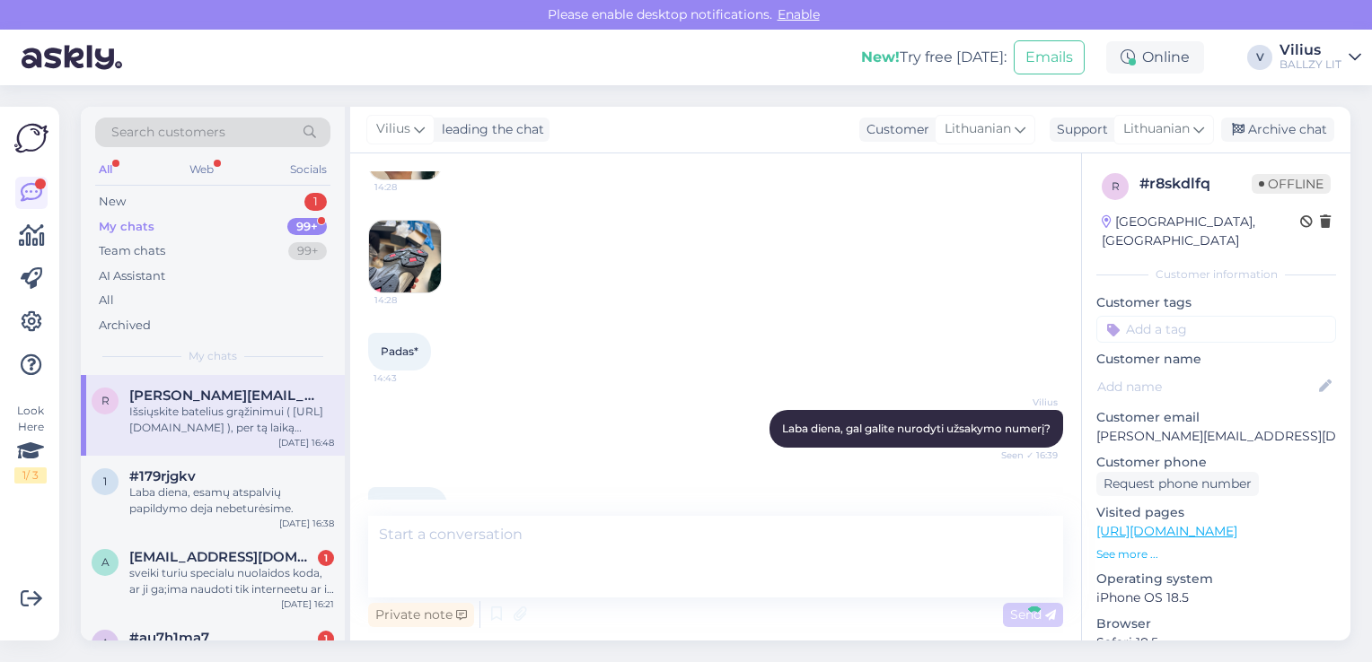
scroll to position [494, 0]
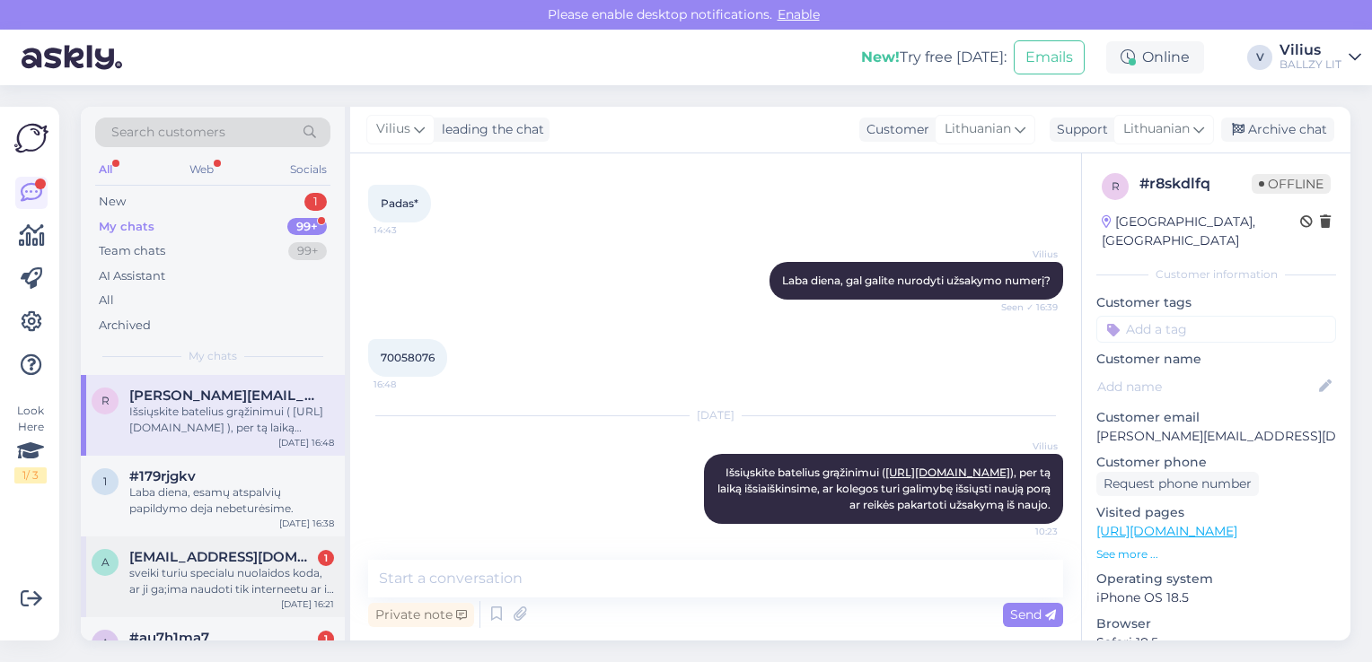
click at [259, 583] on div "sveiki turiu specialu nuolaidos koda, ar ji ga;ima naudoti tik interneetu ar ir…" at bounding box center [231, 582] width 205 height 32
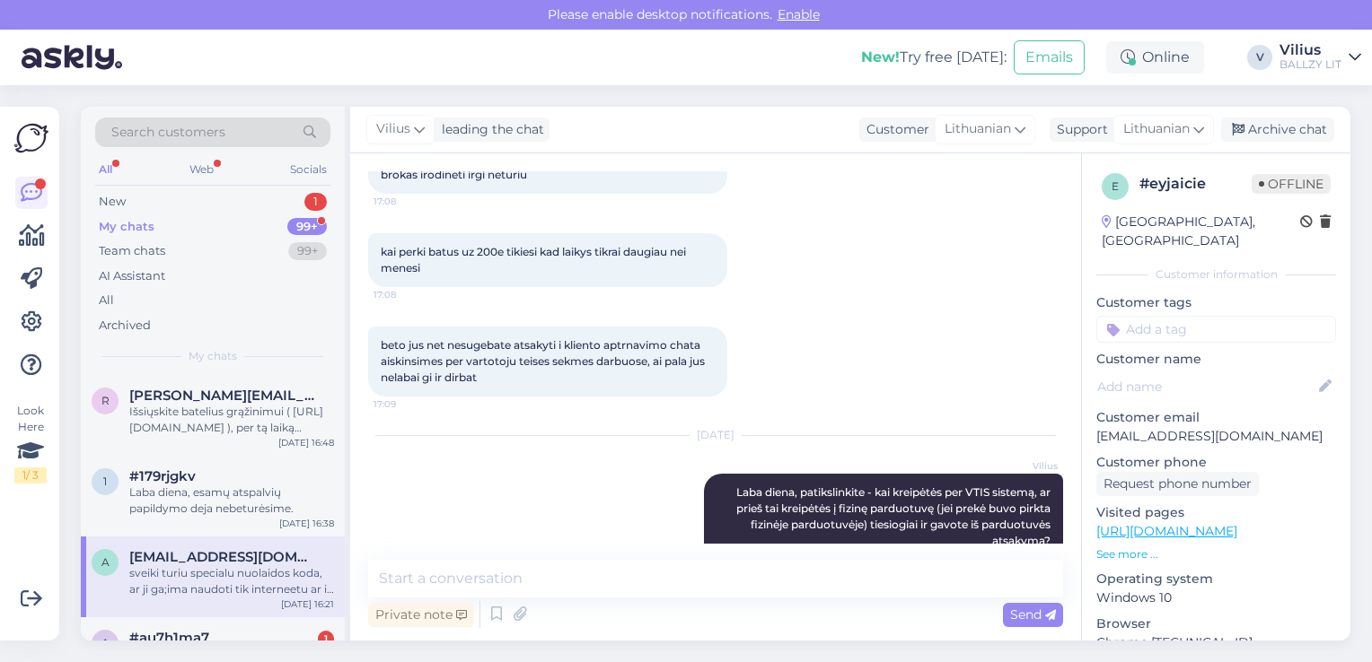
scroll to position [898, 0]
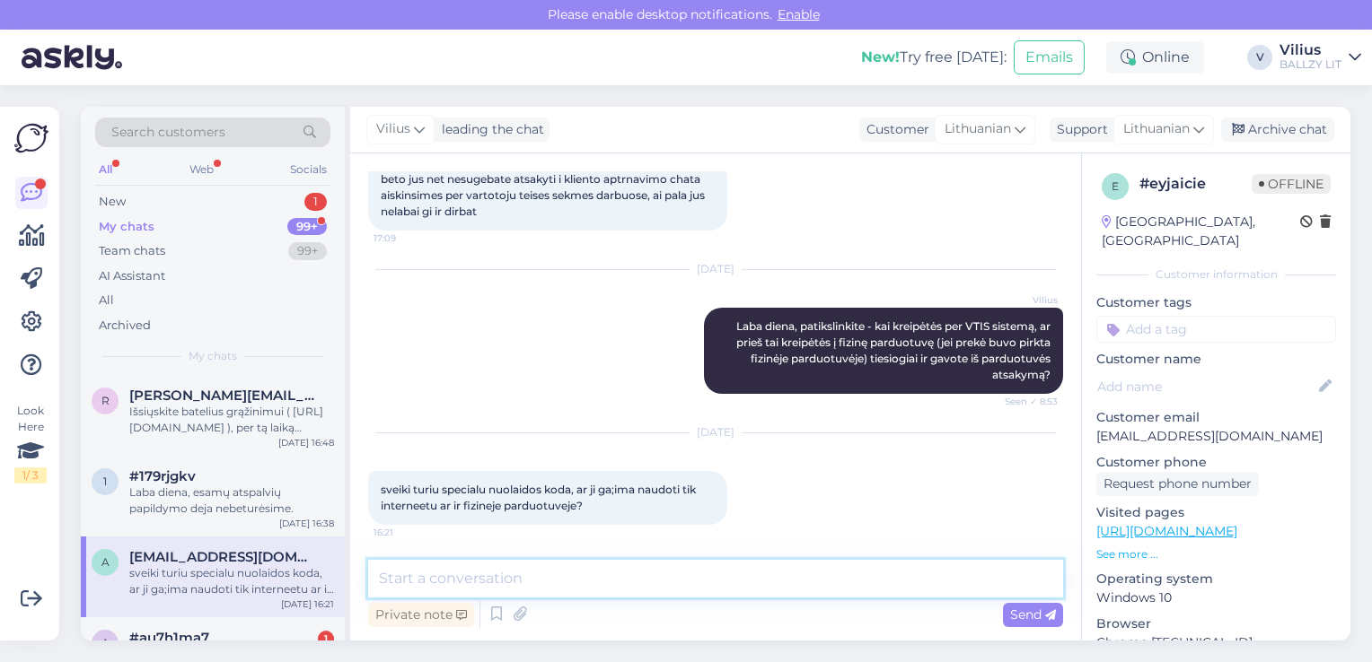
click at [704, 569] on textarea at bounding box center [715, 579] width 695 height 38
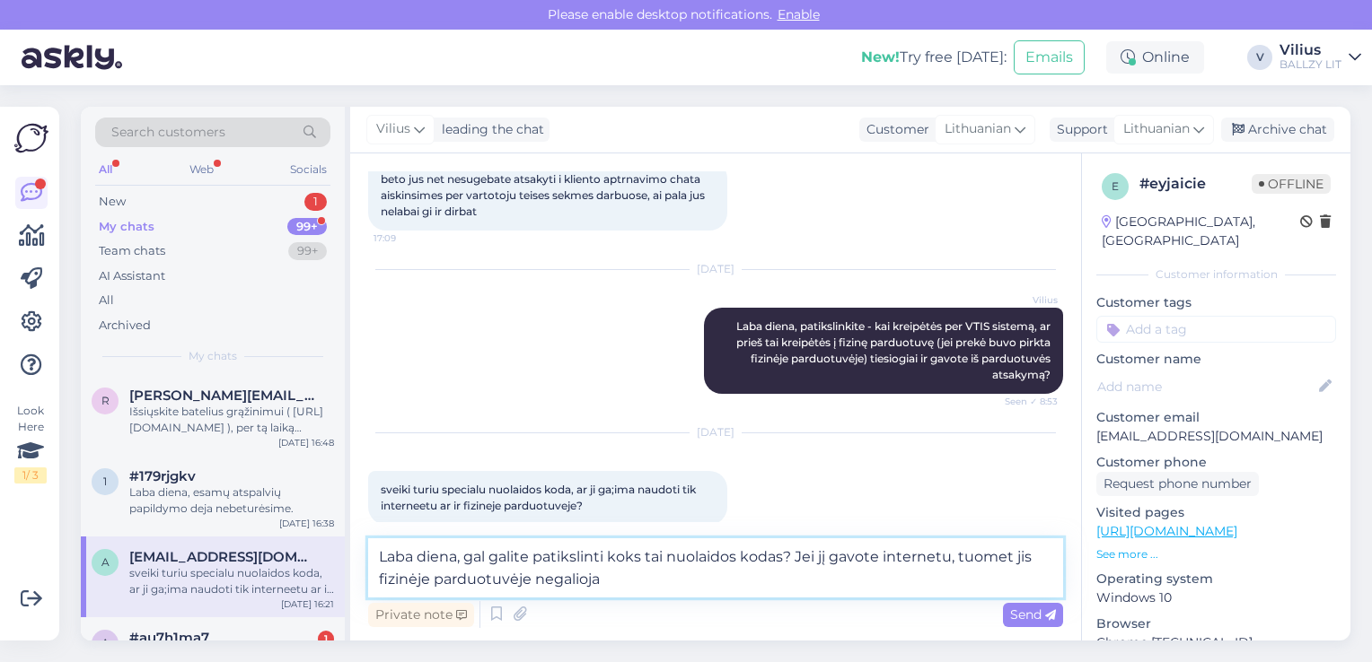
type textarea "Laba diena, gal galite patikslinti koks tai nuolaidos kodas? Jei jį gavote inte…"
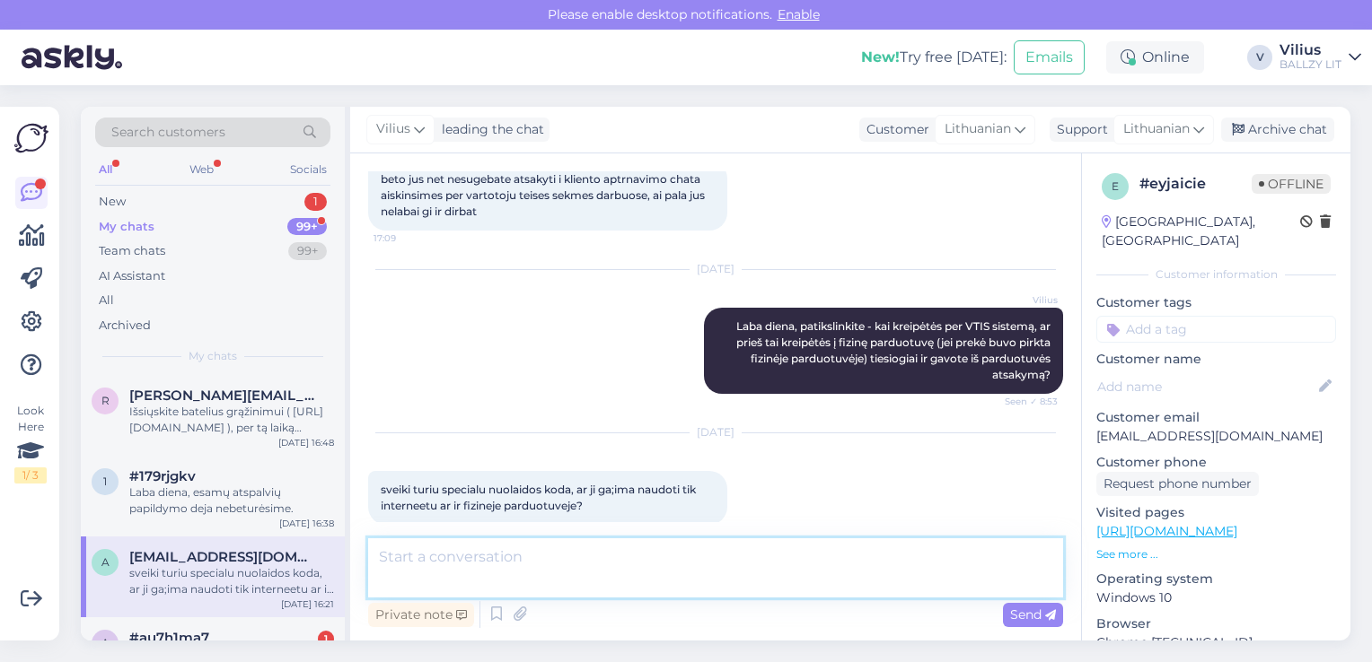
scroll to position [1045, 0]
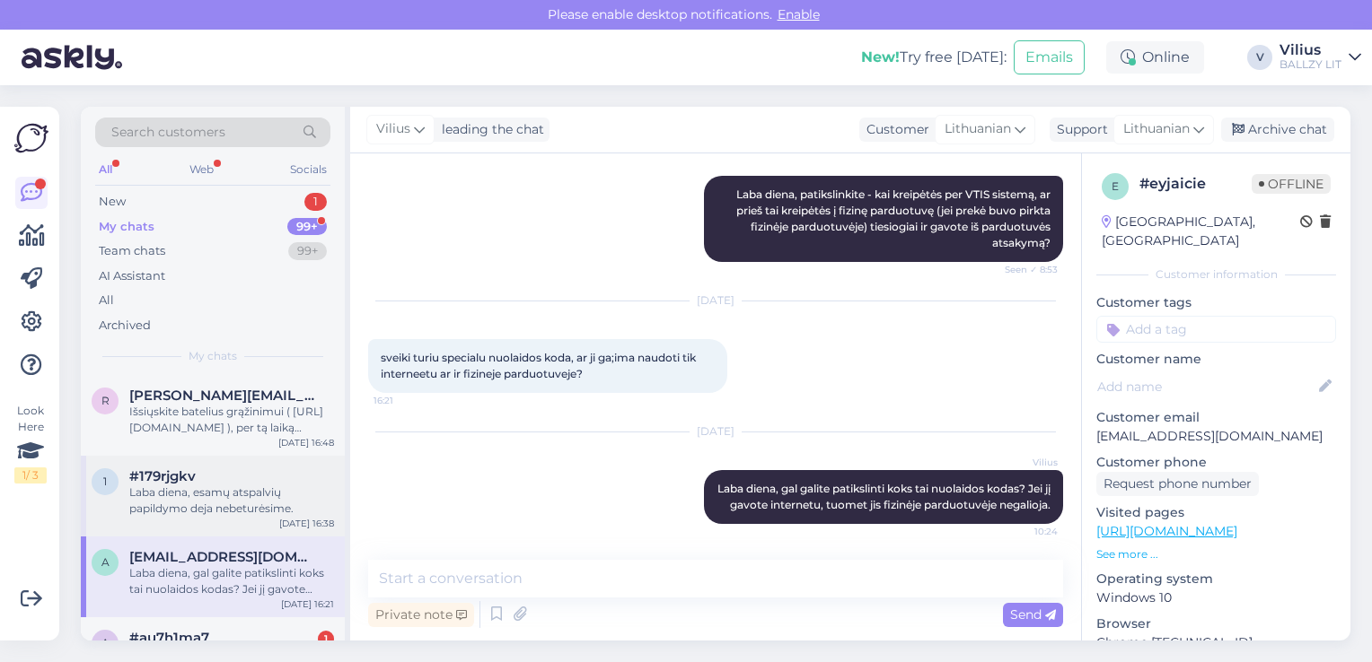
click at [227, 485] on div "Laba diena, esamų atspalvių papildymo deja nebeturėsime." at bounding box center [231, 501] width 205 height 32
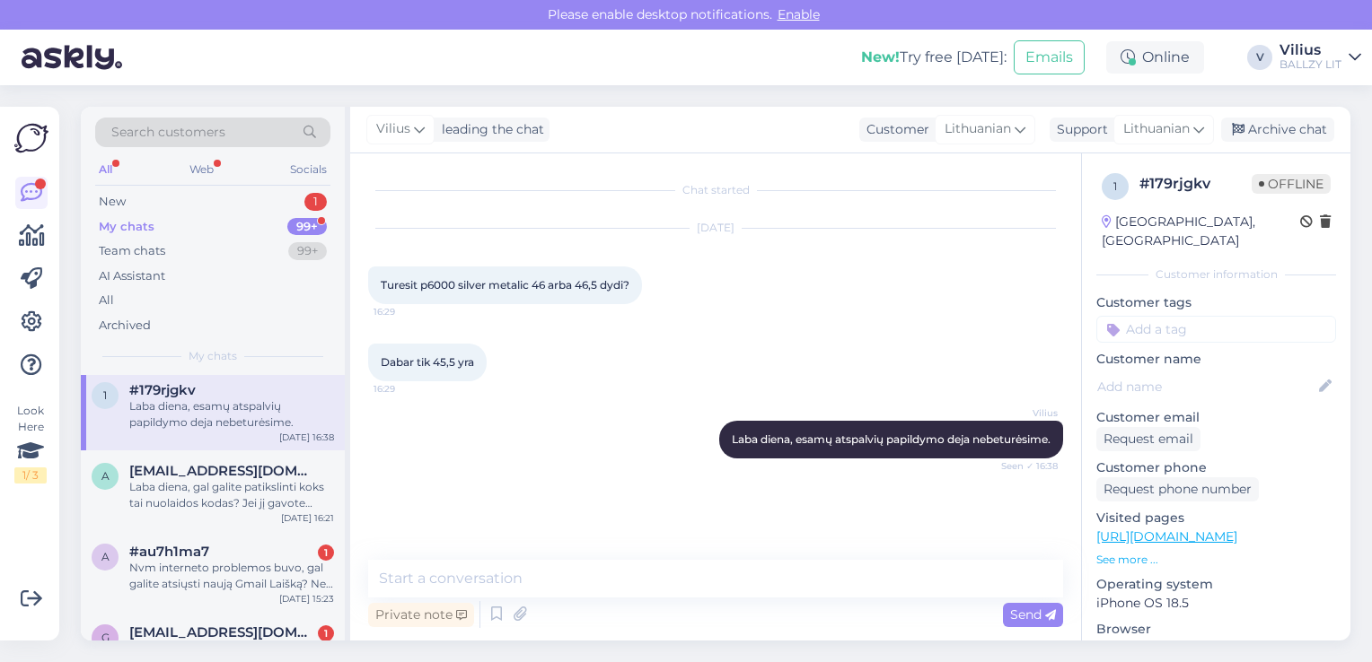
scroll to position [790, 0]
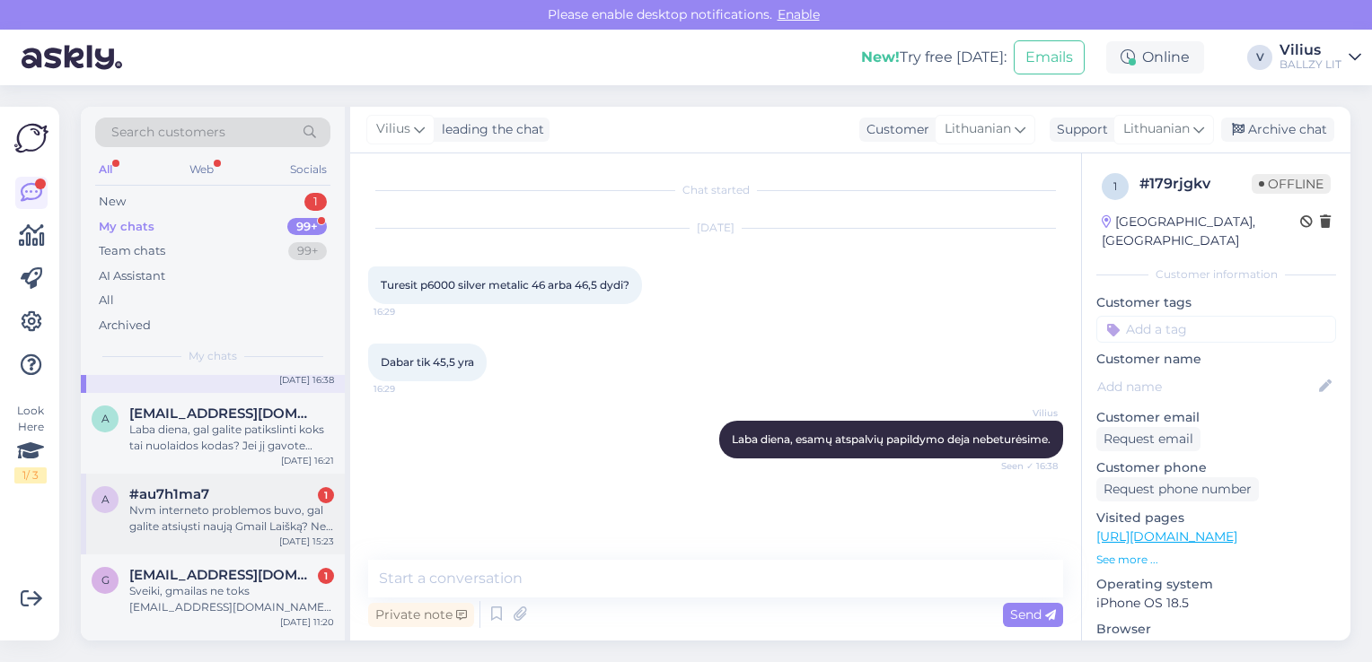
click at [216, 533] on div "Nvm interneto problemos buvo, gal galite atsiųsti naują Gmail Laišką? Nes negav…" at bounding box center [231, 519] width 205 height 32
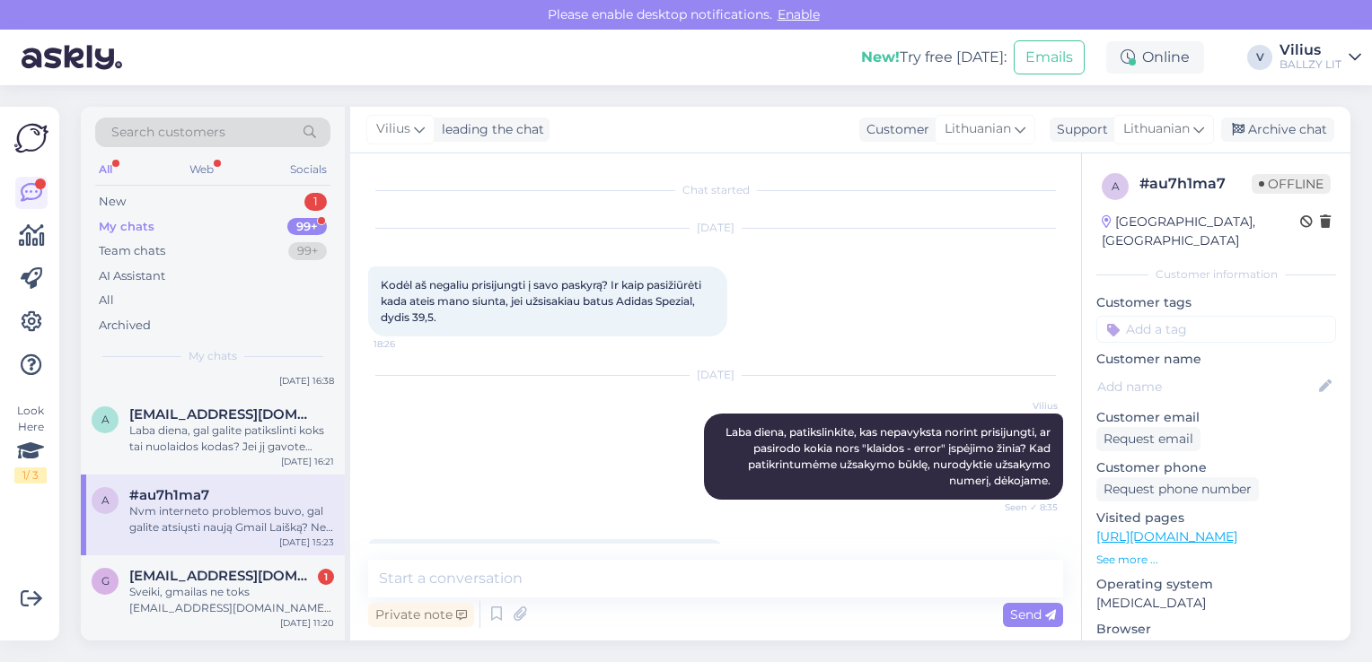
scroll to position [84, 0]
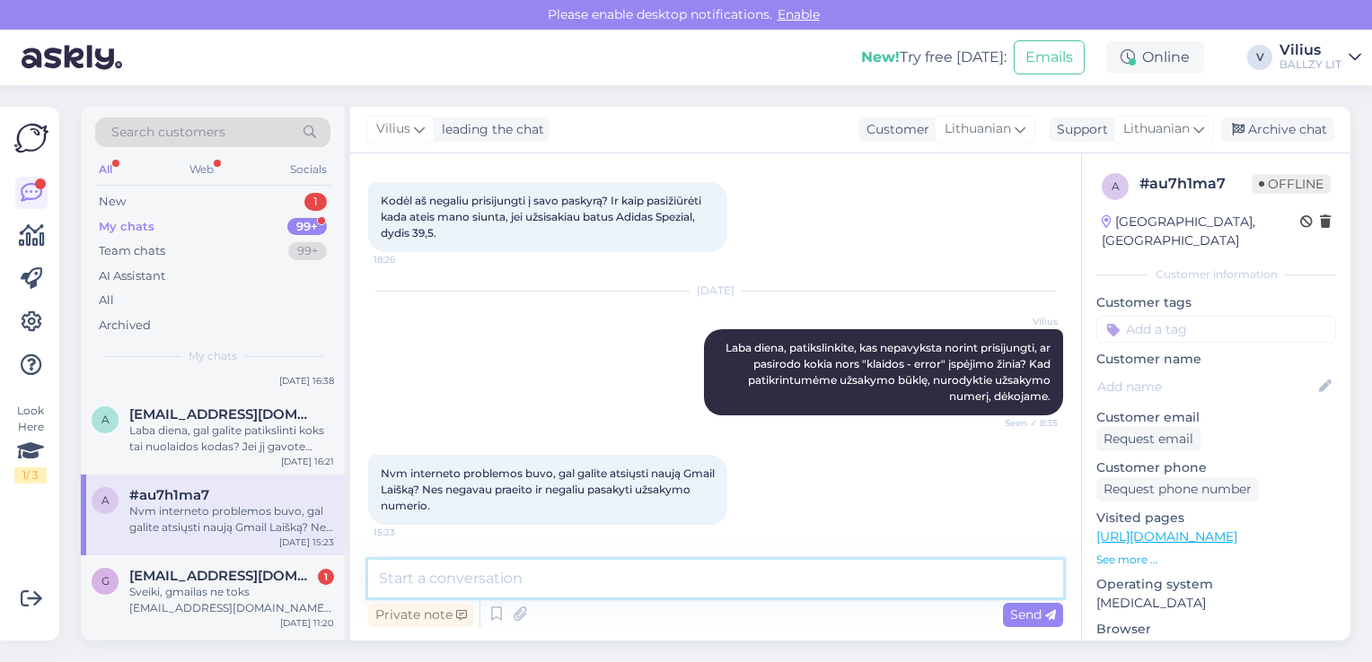
click at [609, 576] on textarea at bounding box center [715, 579] width 695 height 38
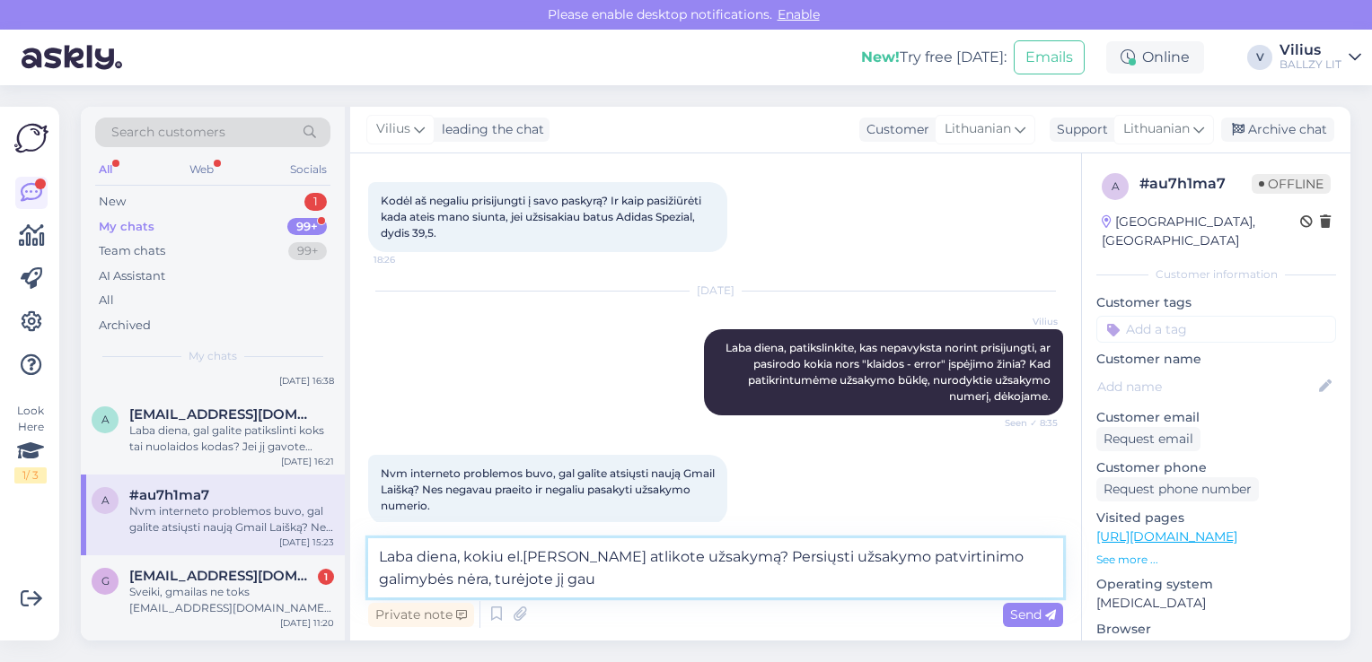
scroll to position [790, 0]
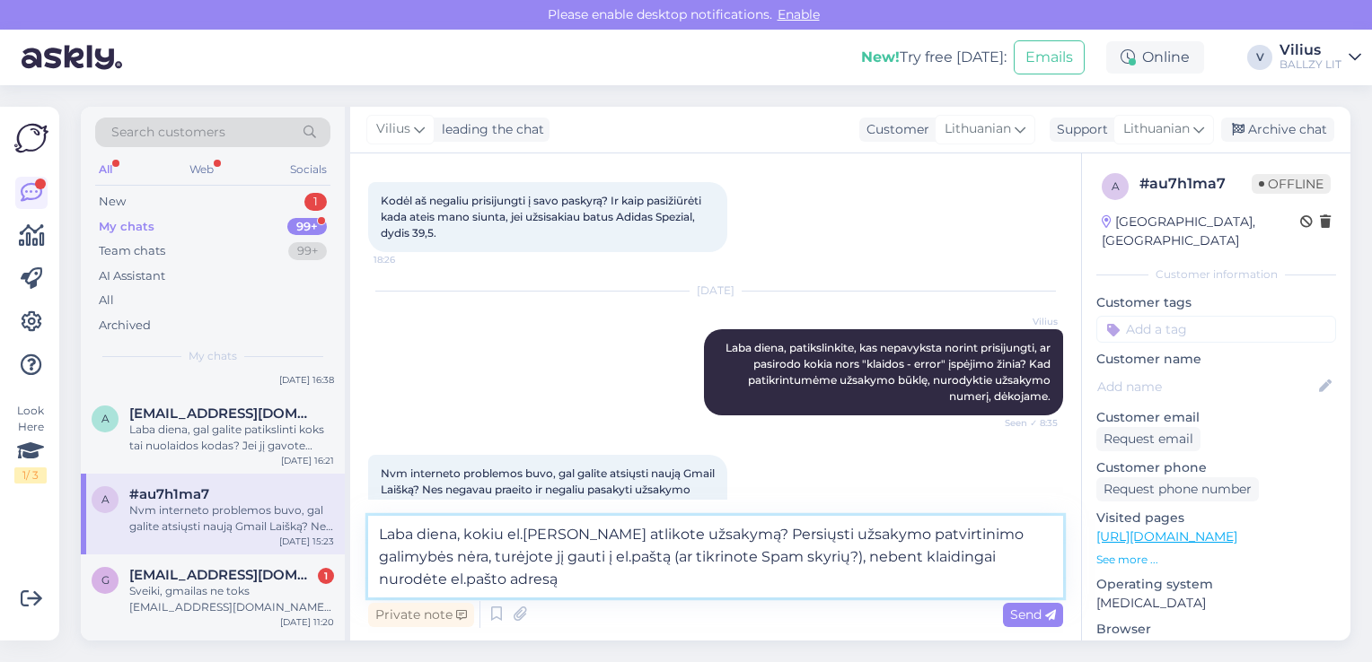
type textarea "Laba diena, kokiu el.[PERSON_NAME] atlikote užsakymą? Persiųsti užsakymo patvir…"
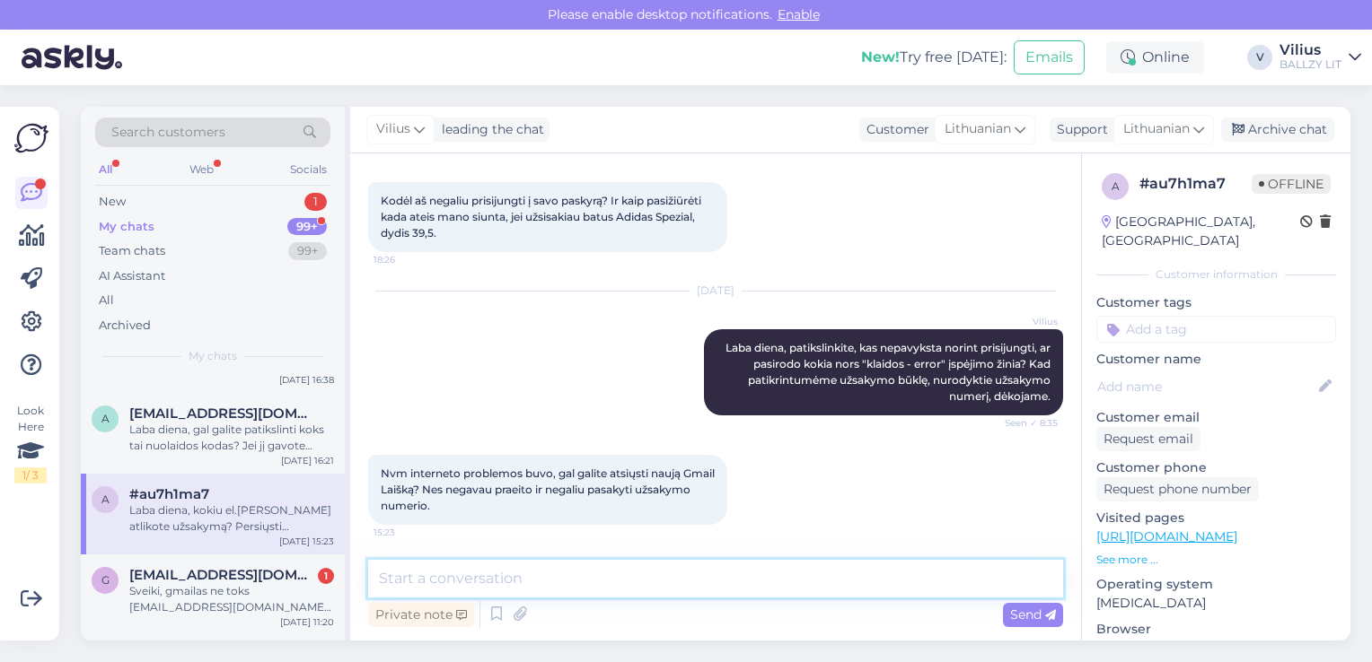
scroll to position [248, 0]
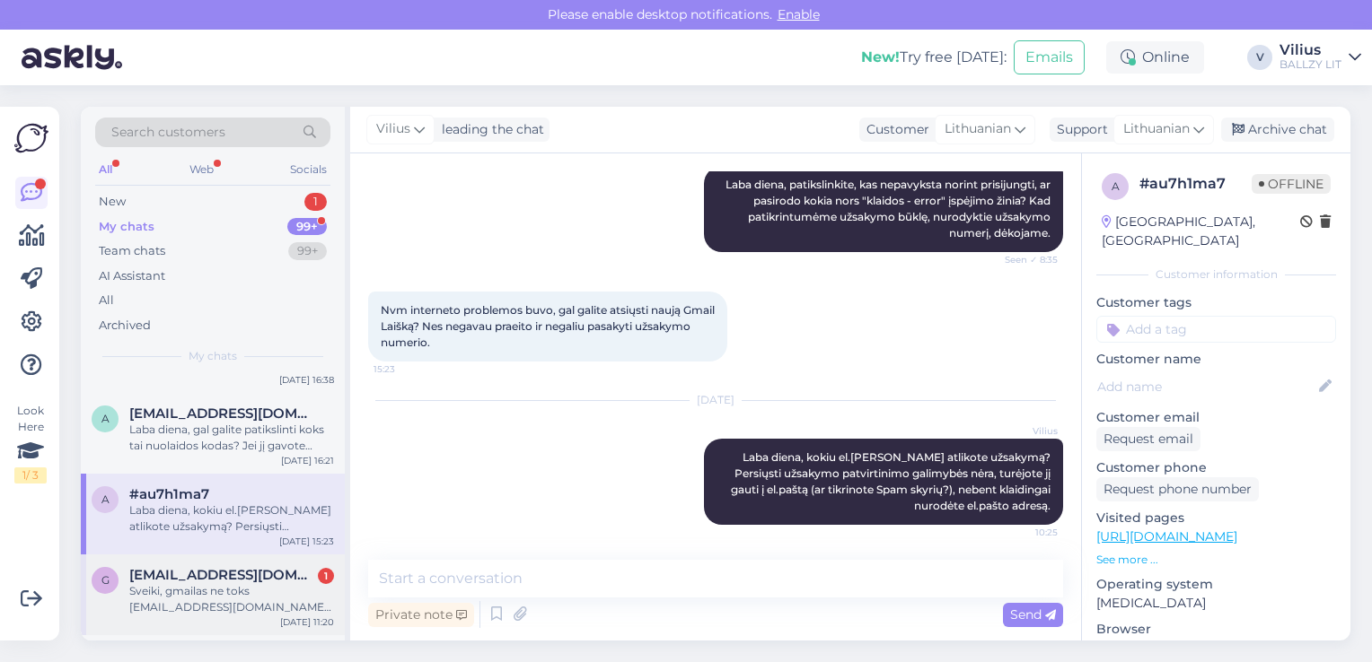
click at [189, 604] on div "Sveiki, gmailas ne toks [EMAIL_ADDRESS][DOMAIN_NAME] turetu buti" at bounding box center [231, 599] width 205 height 32
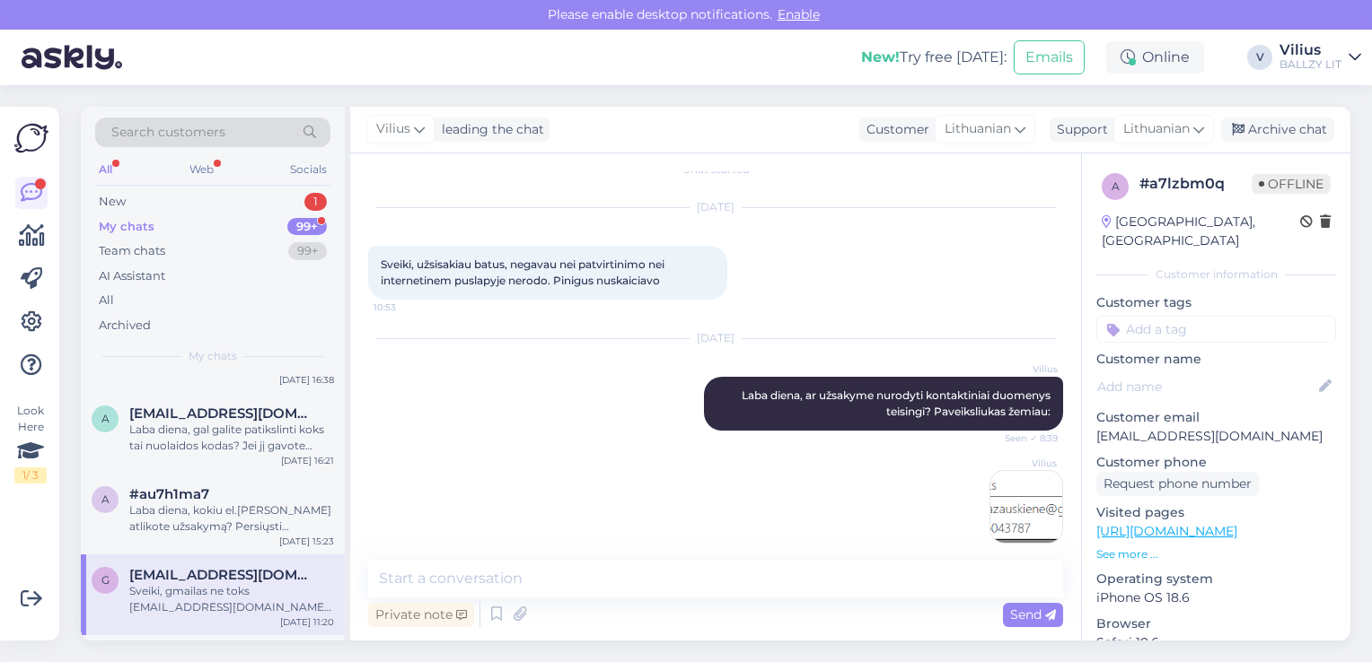
scroll to position [133, 0]
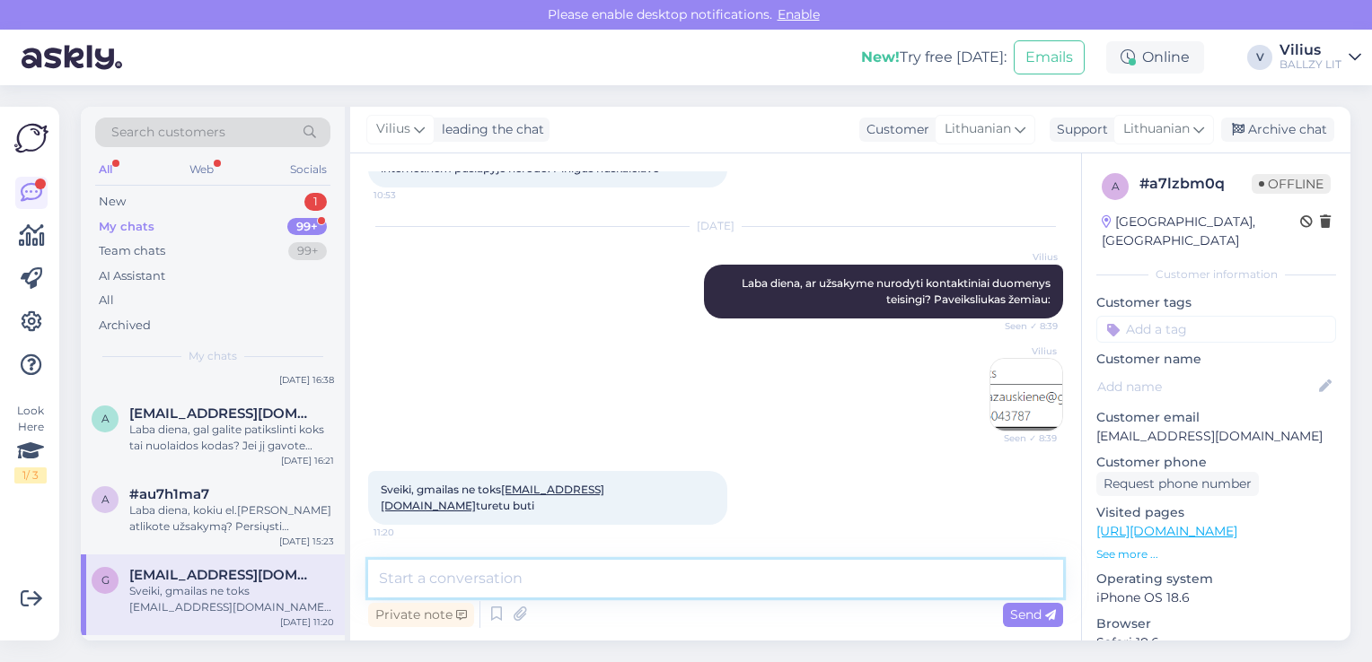
click at [522, 566] on textarea at bounding box center [715, 579] width 695 height 38
type textarea "D"
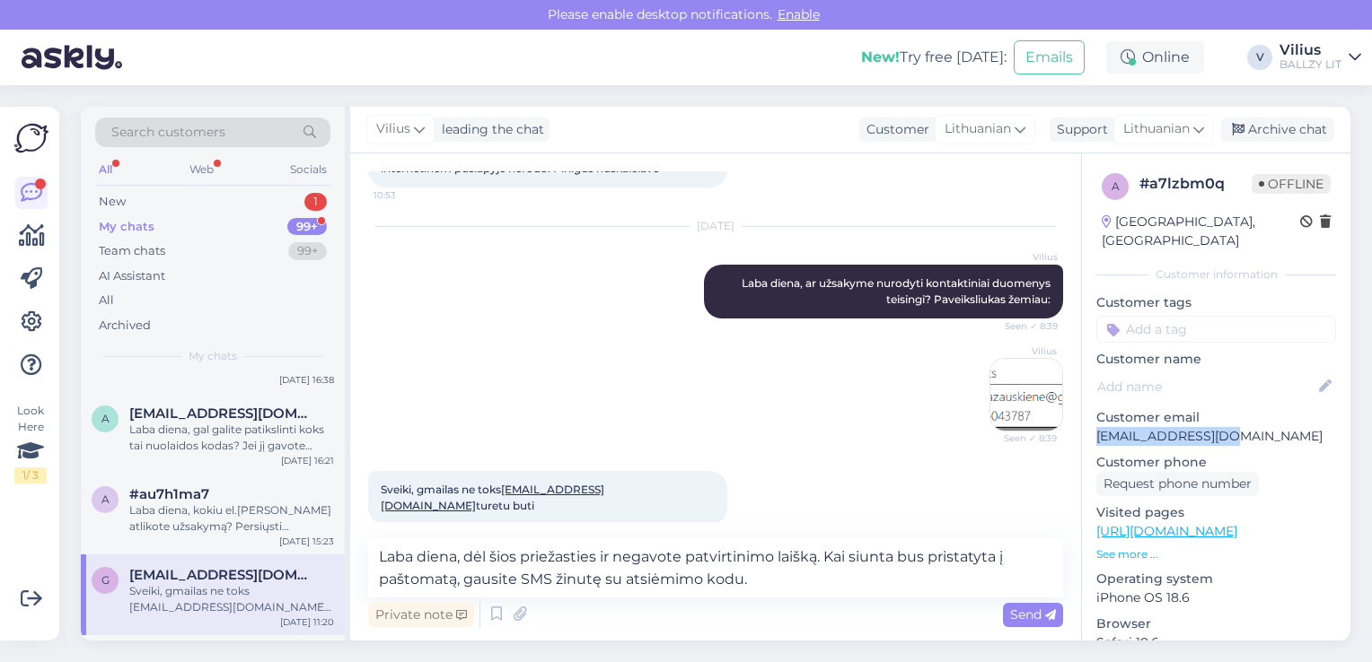
drag, startPoint x: 1099, startPoint y: 418, endPoint x: 1206, endPoint y: 422, distance: 107.8
click at [1206, 427] on p "[EMAIL_ADDRESS][DOMAIN_NAME]" at bounding box center [1216, 436] width 240 height 19
copy p "grazauskienelolita"
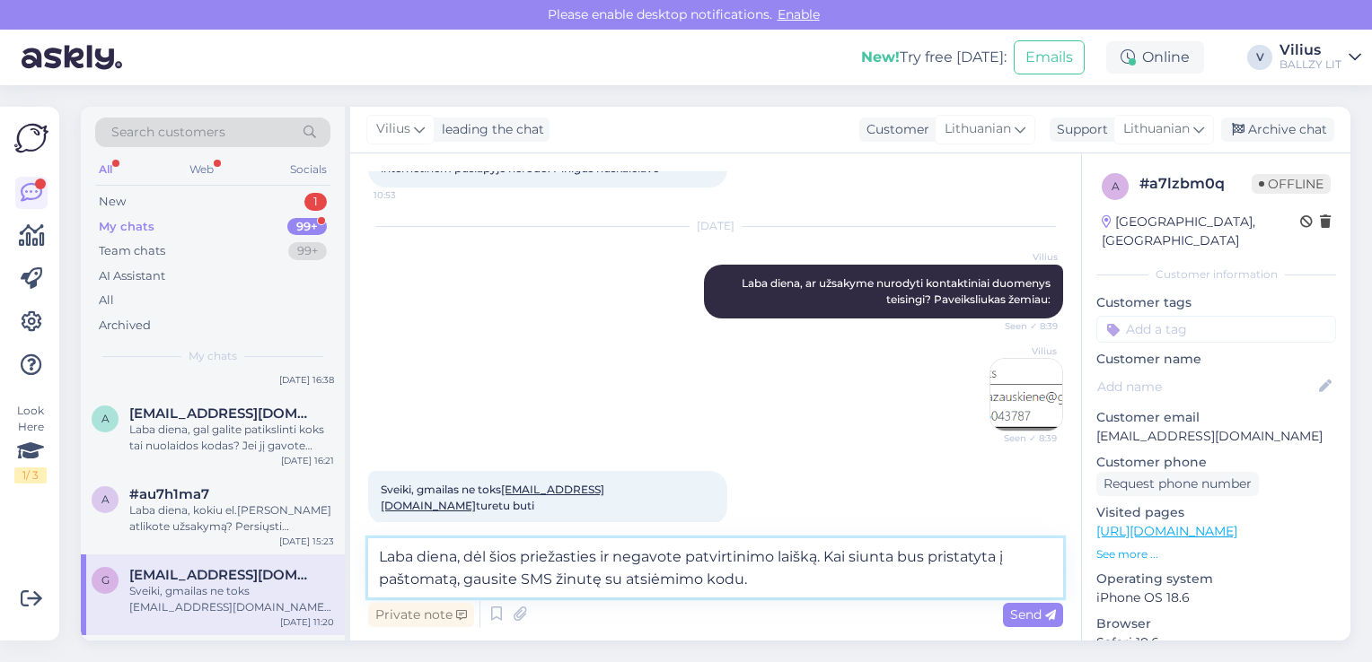
click at [775, 583] on textarea "Laba diena, dėl šios priežasties ir negavote patvirtinimo laišką. Kai siunta bu…" at bounding box center [715, 568] width 695 height 59
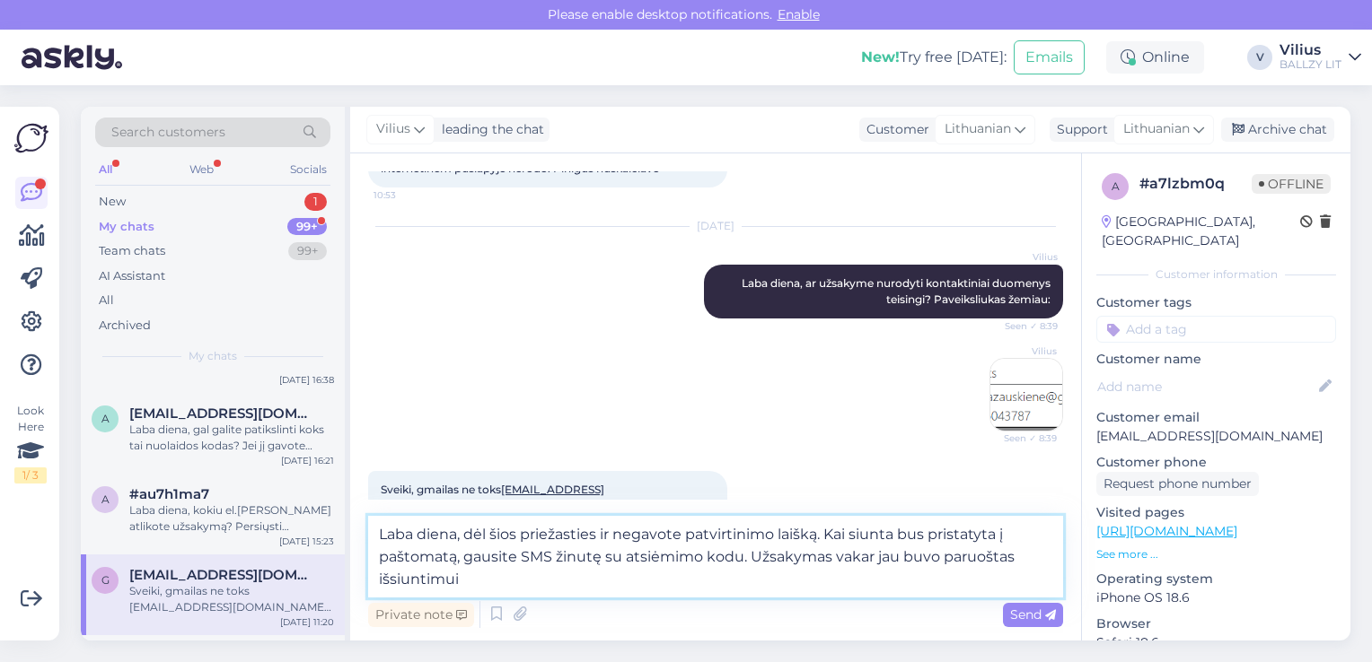
type textarea "Laba diena, dėl šios priežasties ir negavote patvirtinimo laišką. Kai siunta bu…"
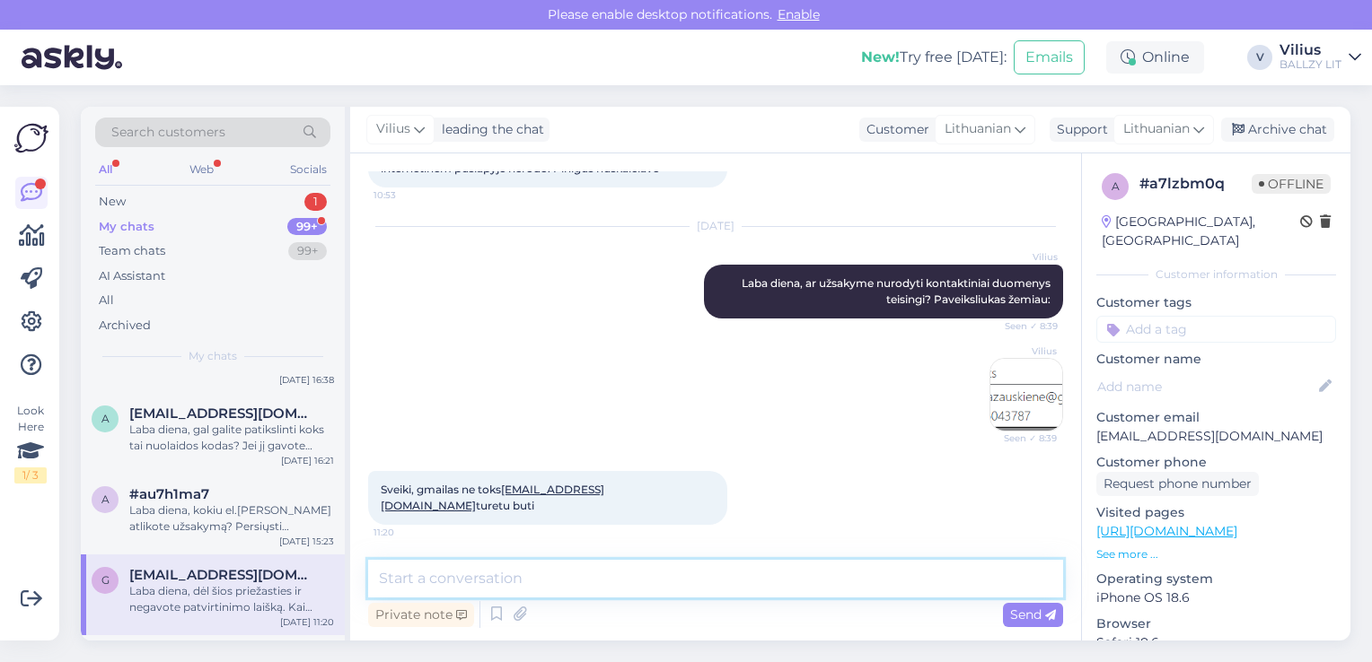
scroll to position [296, 0]
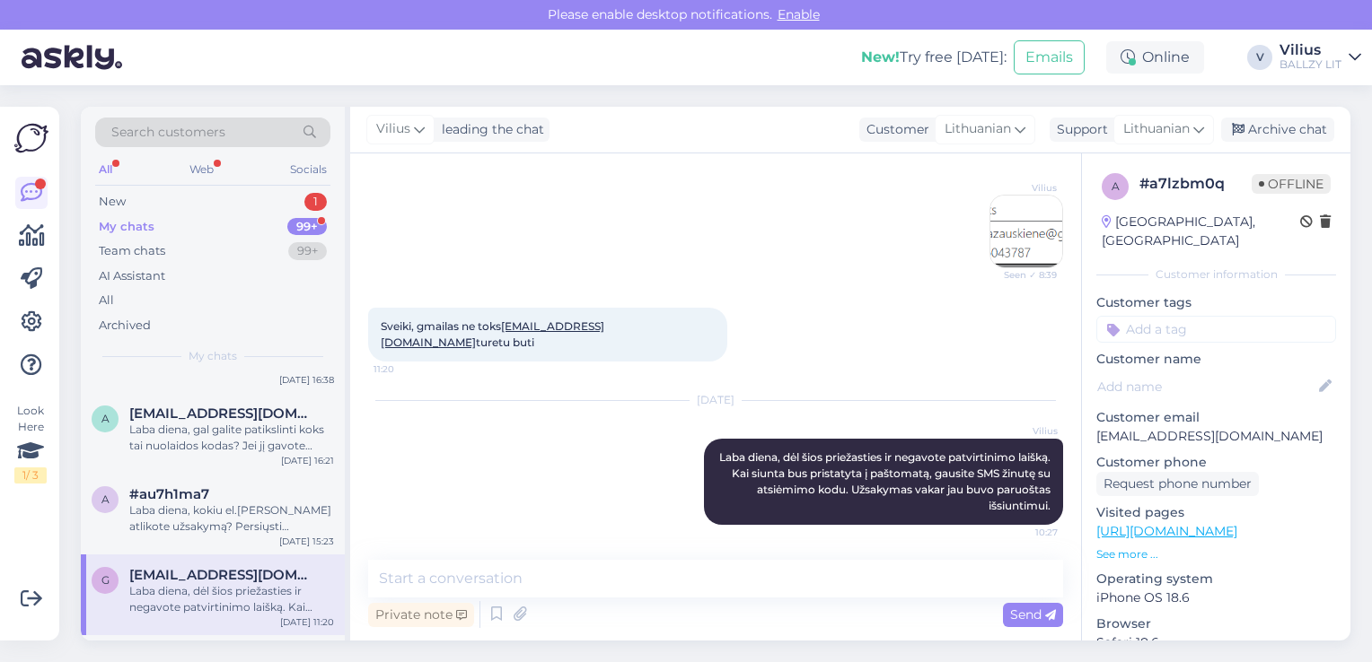
click at [201, 218] on div "My chats 99+" at bounding box center [212, 227] width 235 height 25
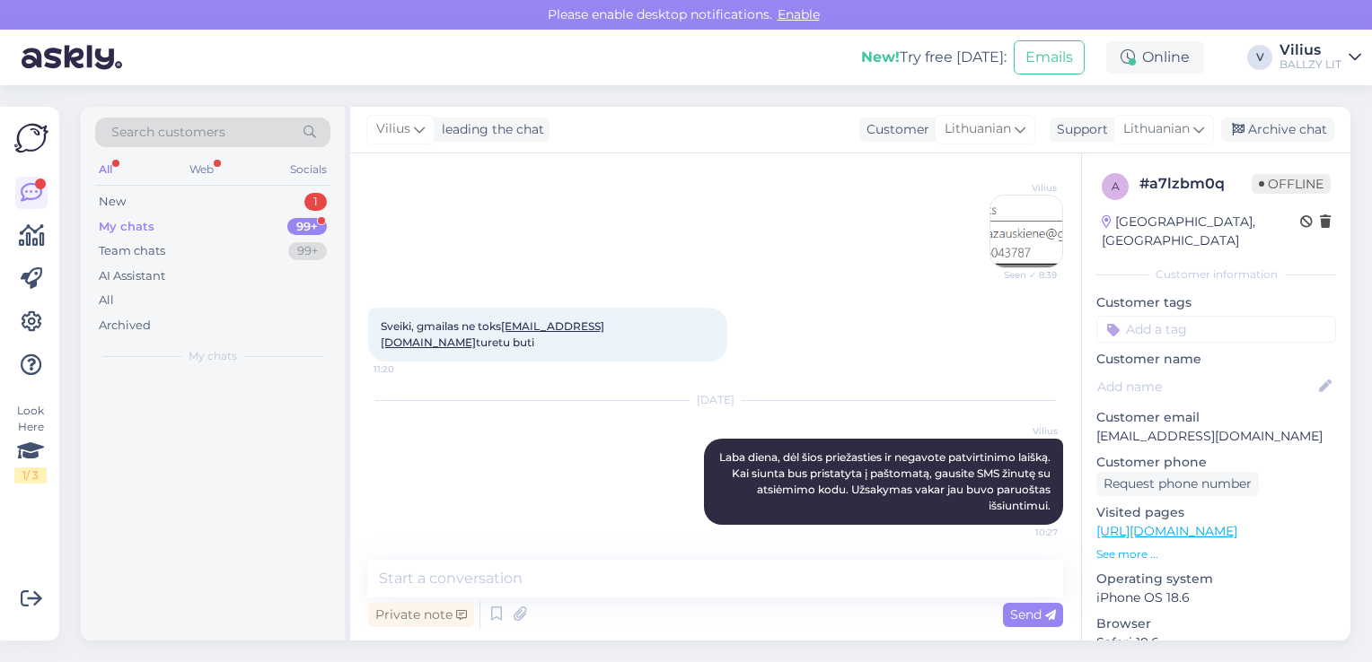
scroll to position [0, 0]
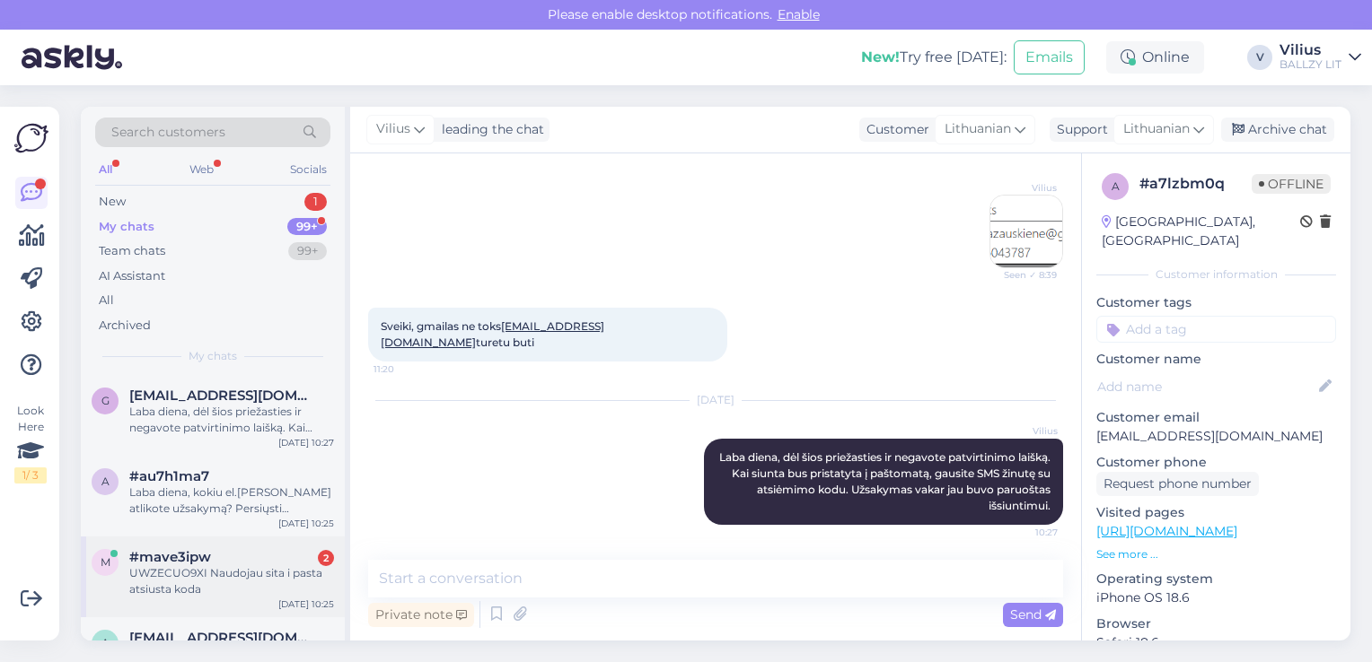
click at [235, 577] on div "UWZECUO9XI Naudojau sita i pasta atsiusta koda" at bounding box center [231, 582] width 205 height 32
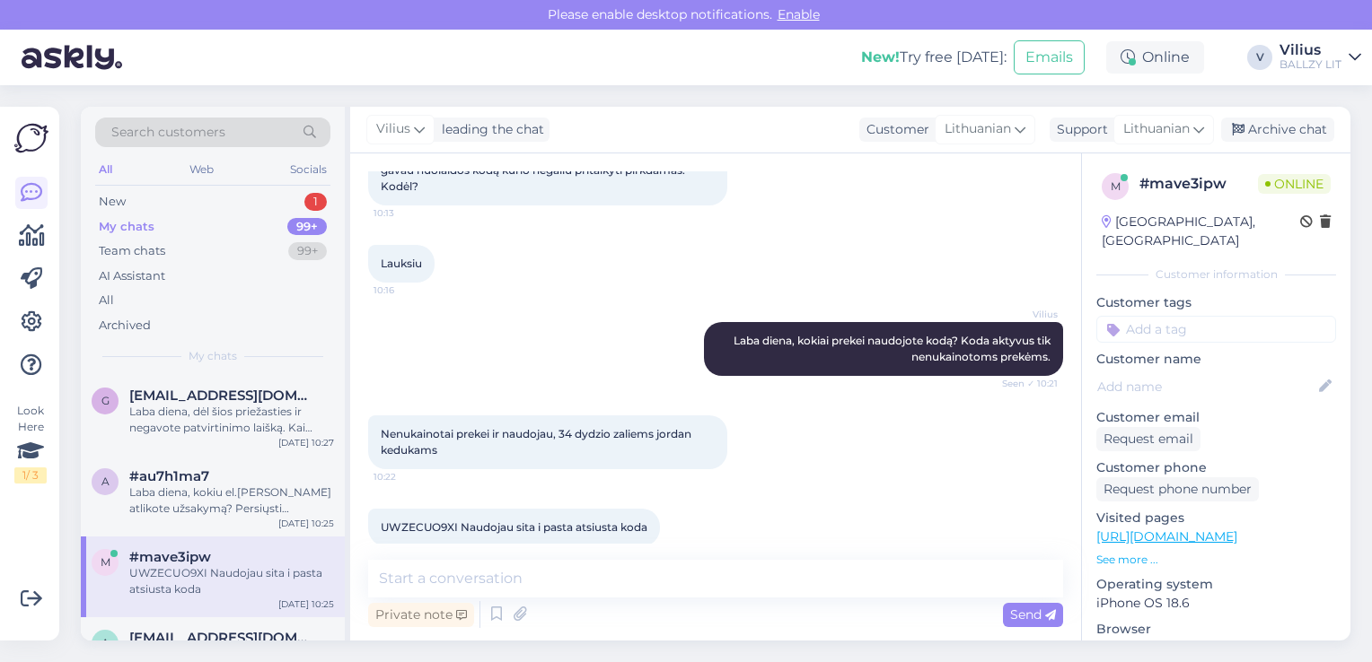
scroll to position [153, 0]
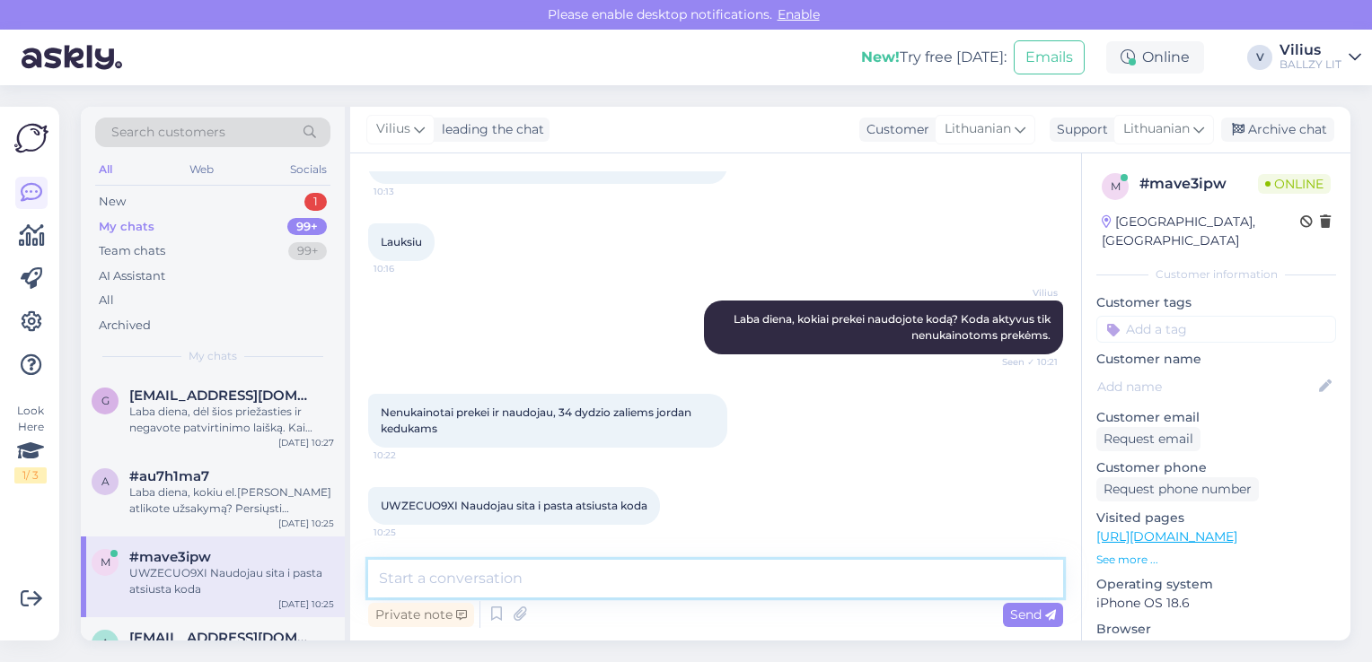
click at [732, 582] on textarea at bounding box center [715, 579] width 695 height 38
paste textarea "KLIENT10-T5GYL150"
type textarea "Naudokite šį kodą: KLIENT10-T5GYL150"
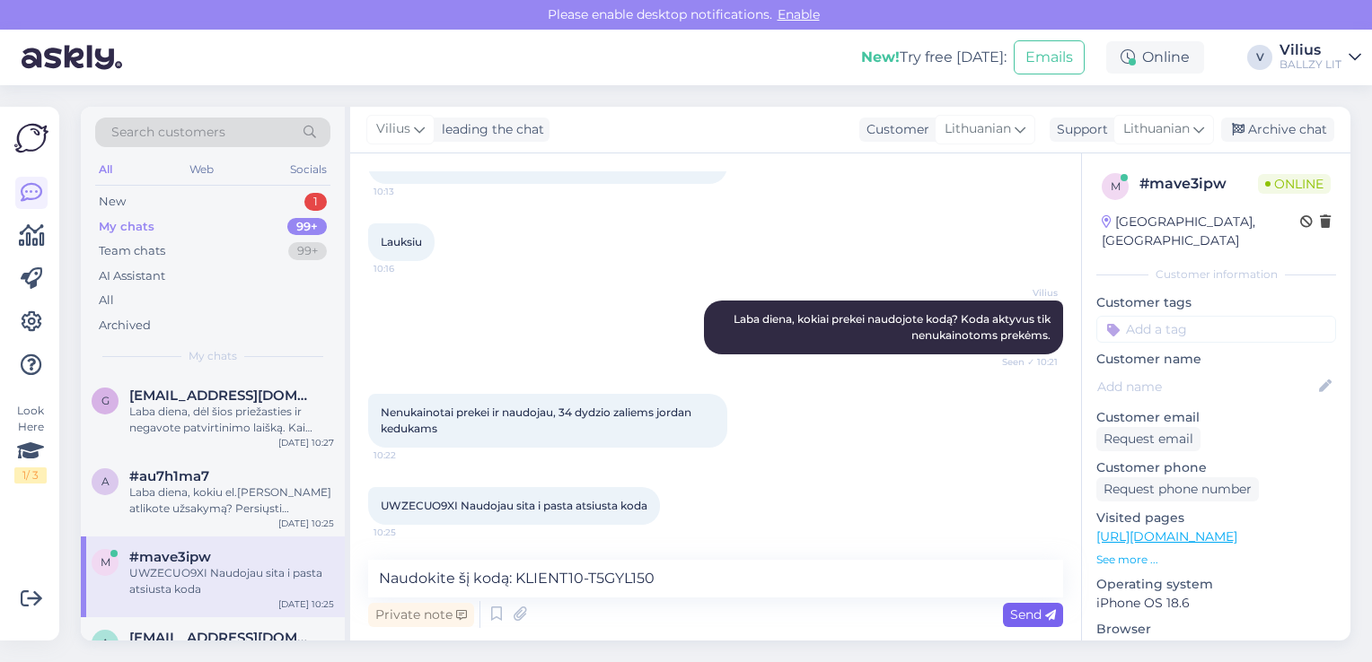
click at [1027, 616] on span "Send" at bounding box center [1033, 615] width 46 height 16
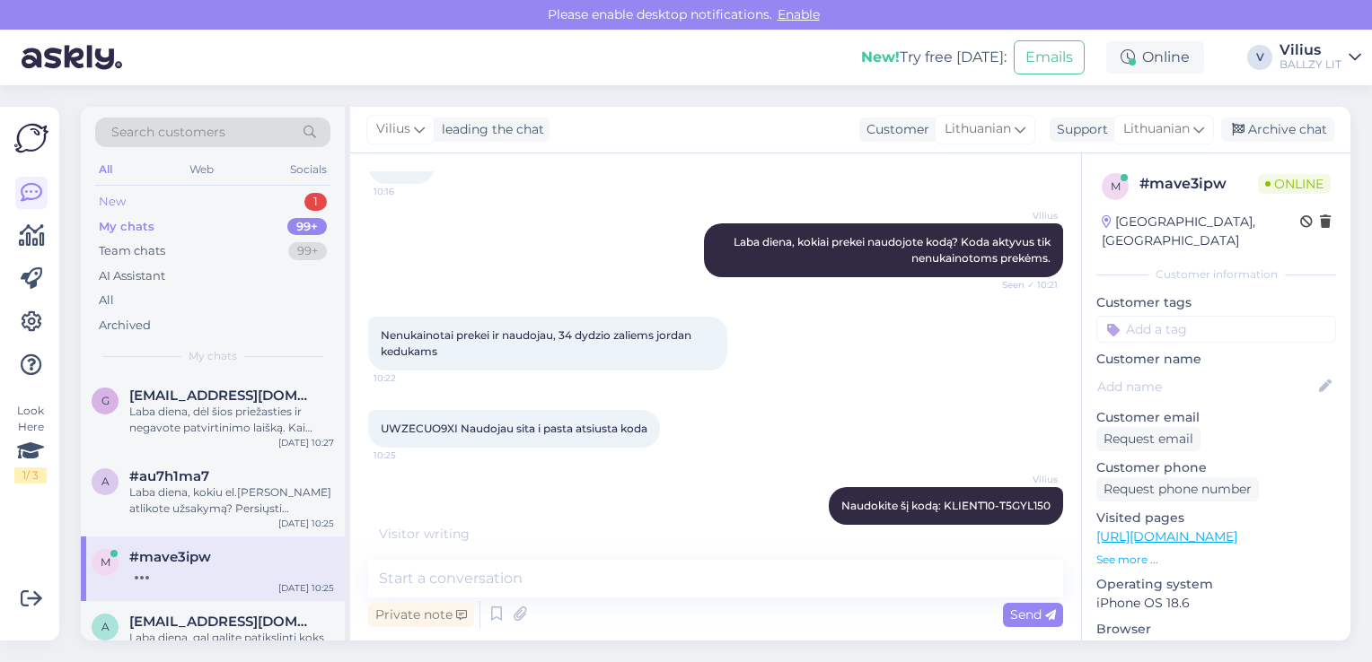
click at [154, 196] on div "New 1" at bounding box center [212, 201] width 235 height 25
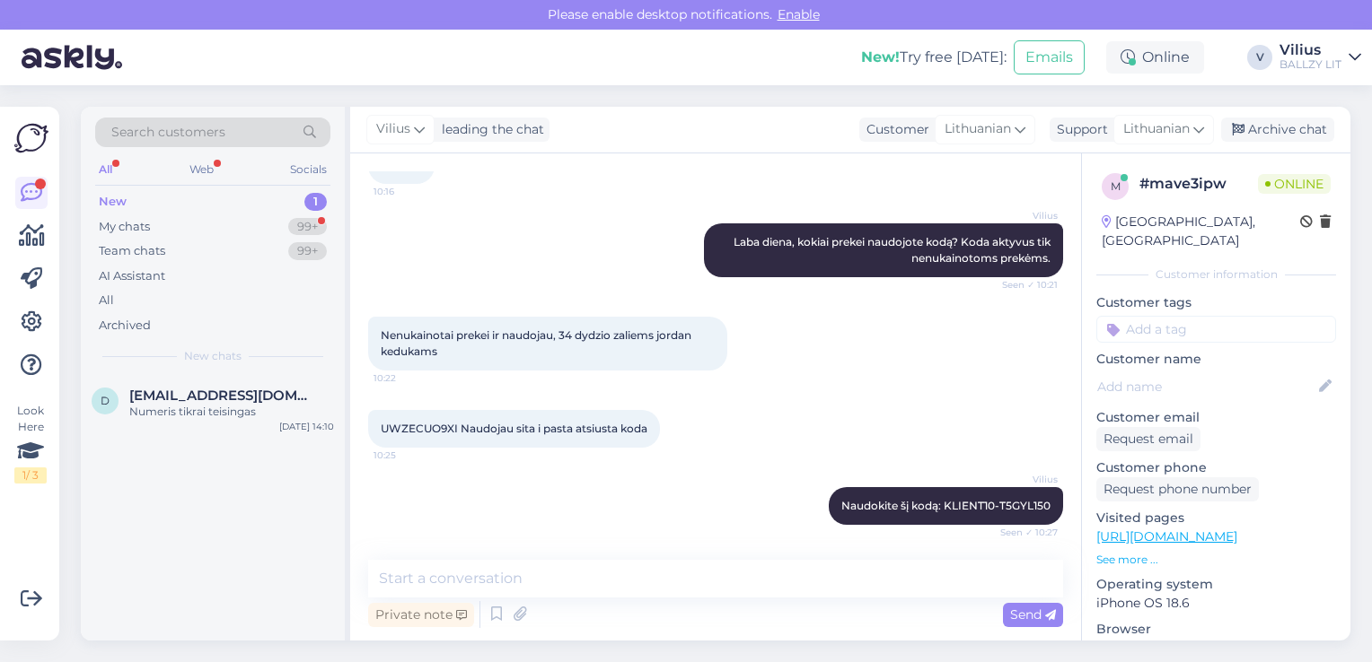
scroll to position [308, 0]
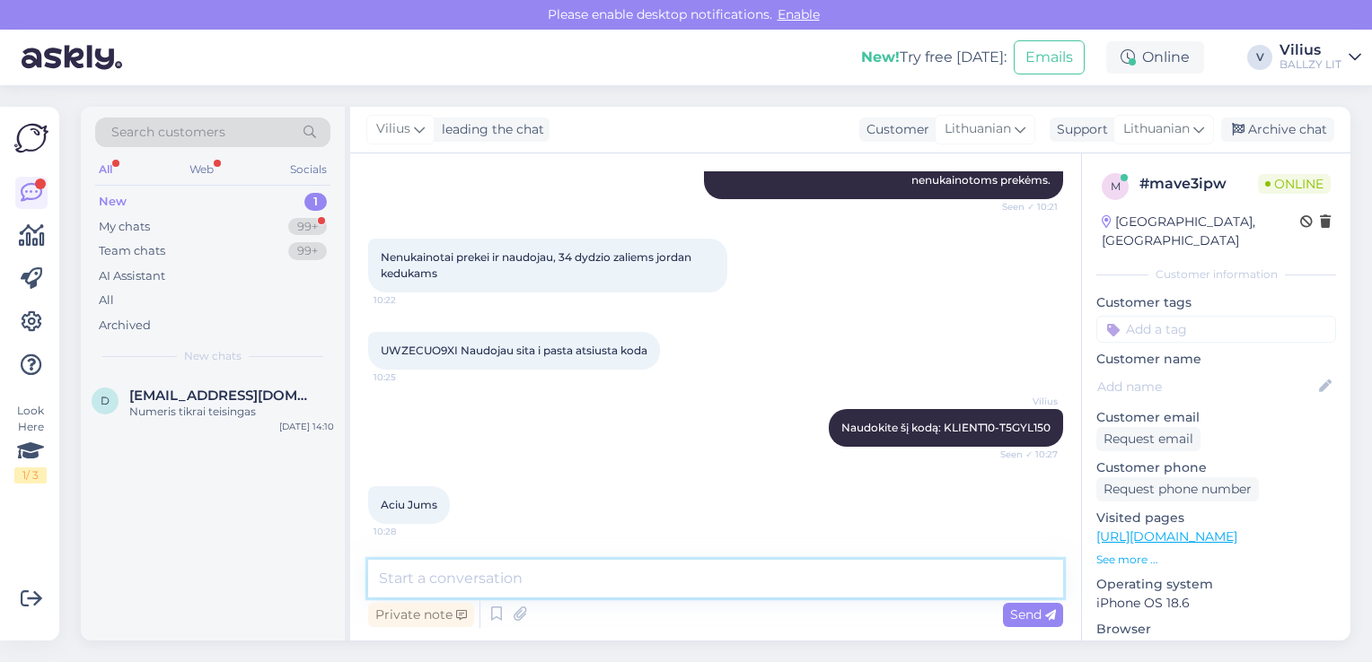
click at [539, 569] on textarea at bounding box center [715, 579] width 695 height 38
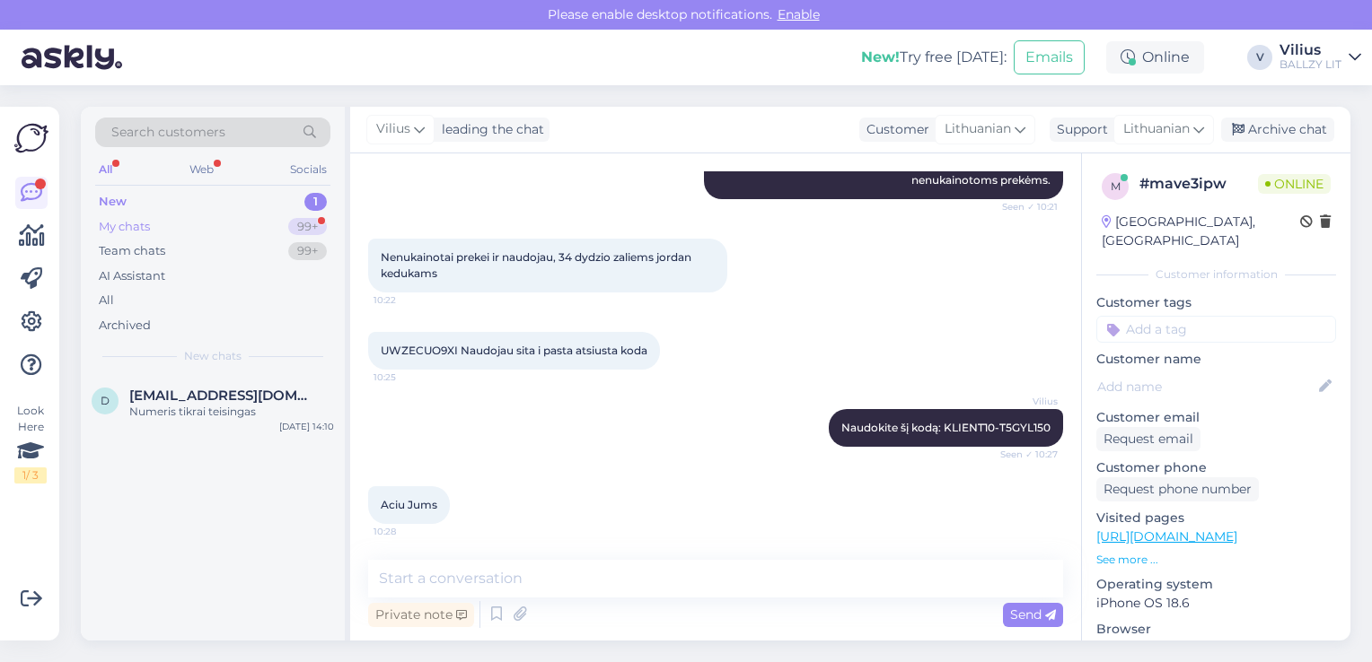
click at [135, 221] on div "My chats" at bounding box center [124, 227] width 51 height 18
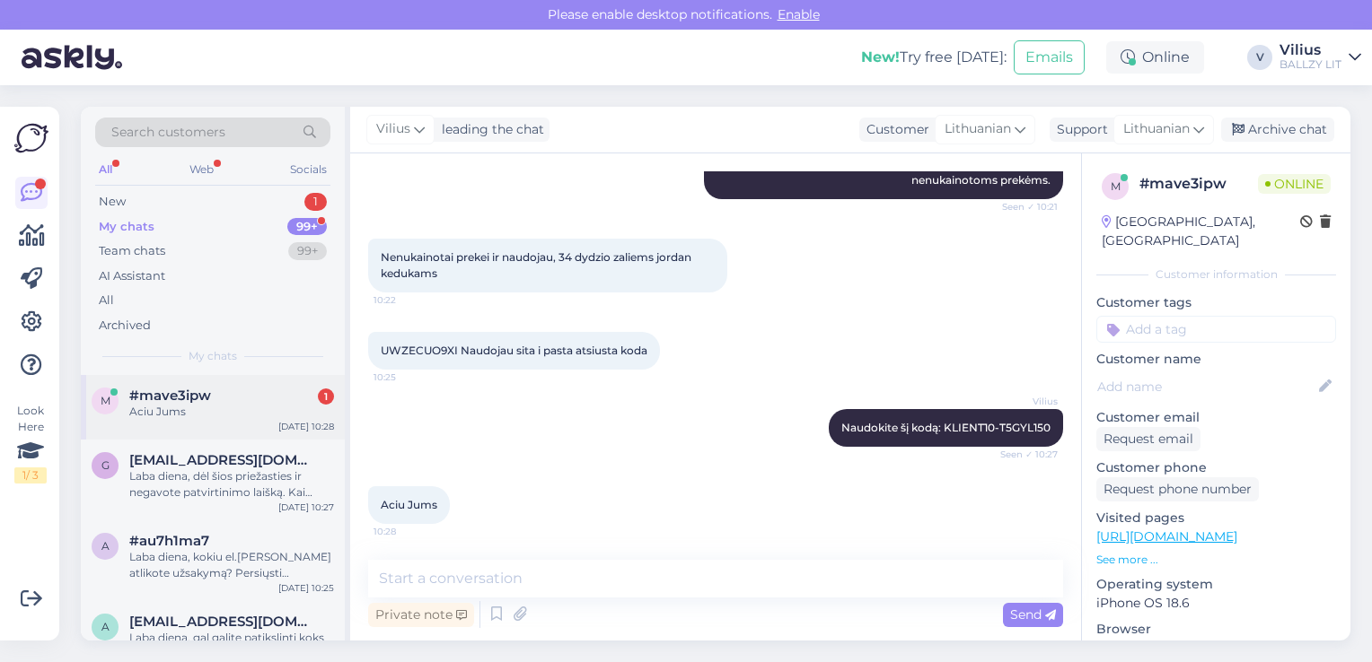
click at [223, 414] on div "Aciu Jums" at bounding box center [231, 412] width 205 height 16
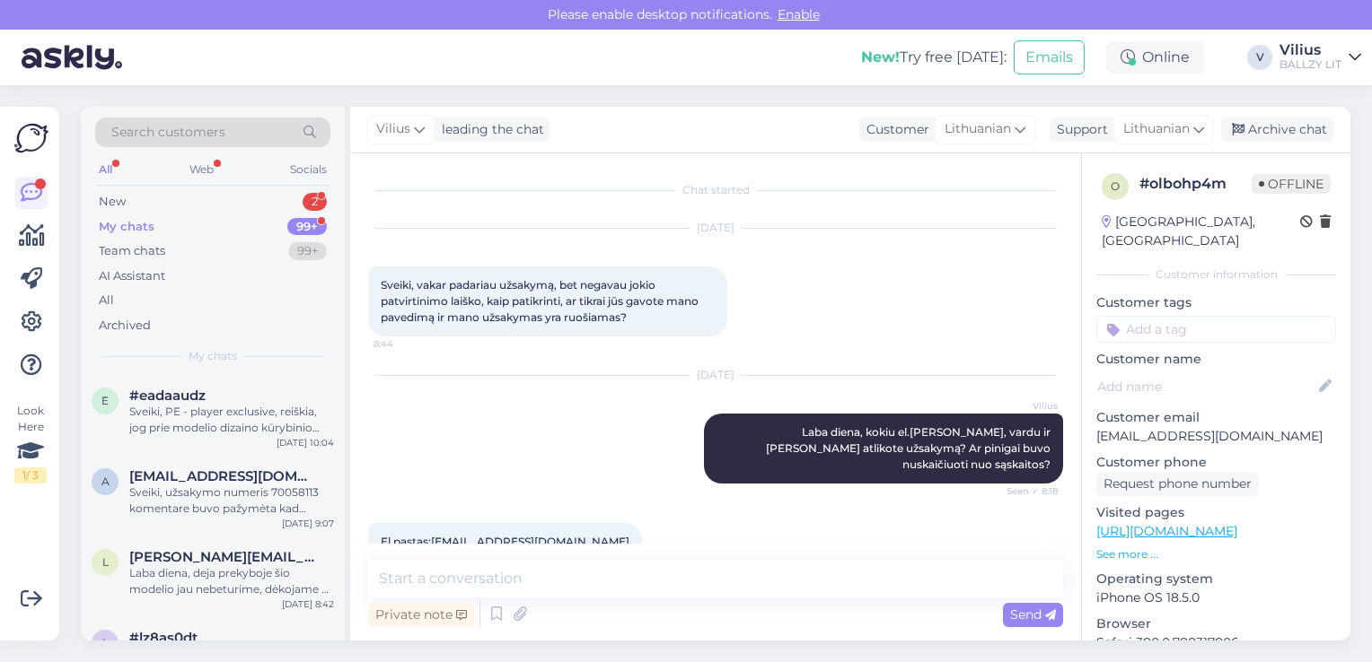
scroll to position [1052, 0]
